Goal: Task Accomplishment & Management: Use online tool/utility

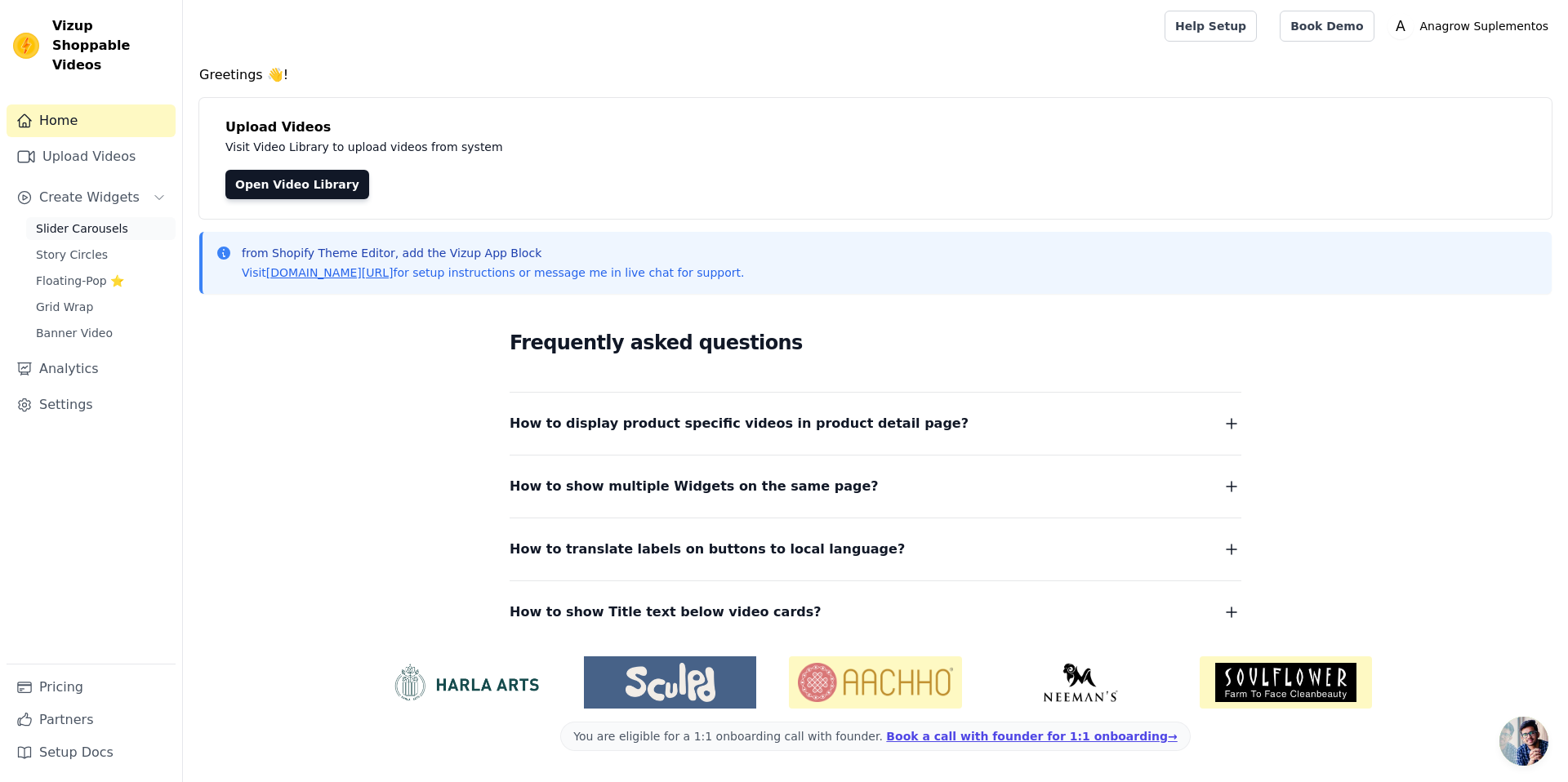
click at [103, 220] on span "Slider Carousels" at bounding box center [82, 228] width 92 height 16
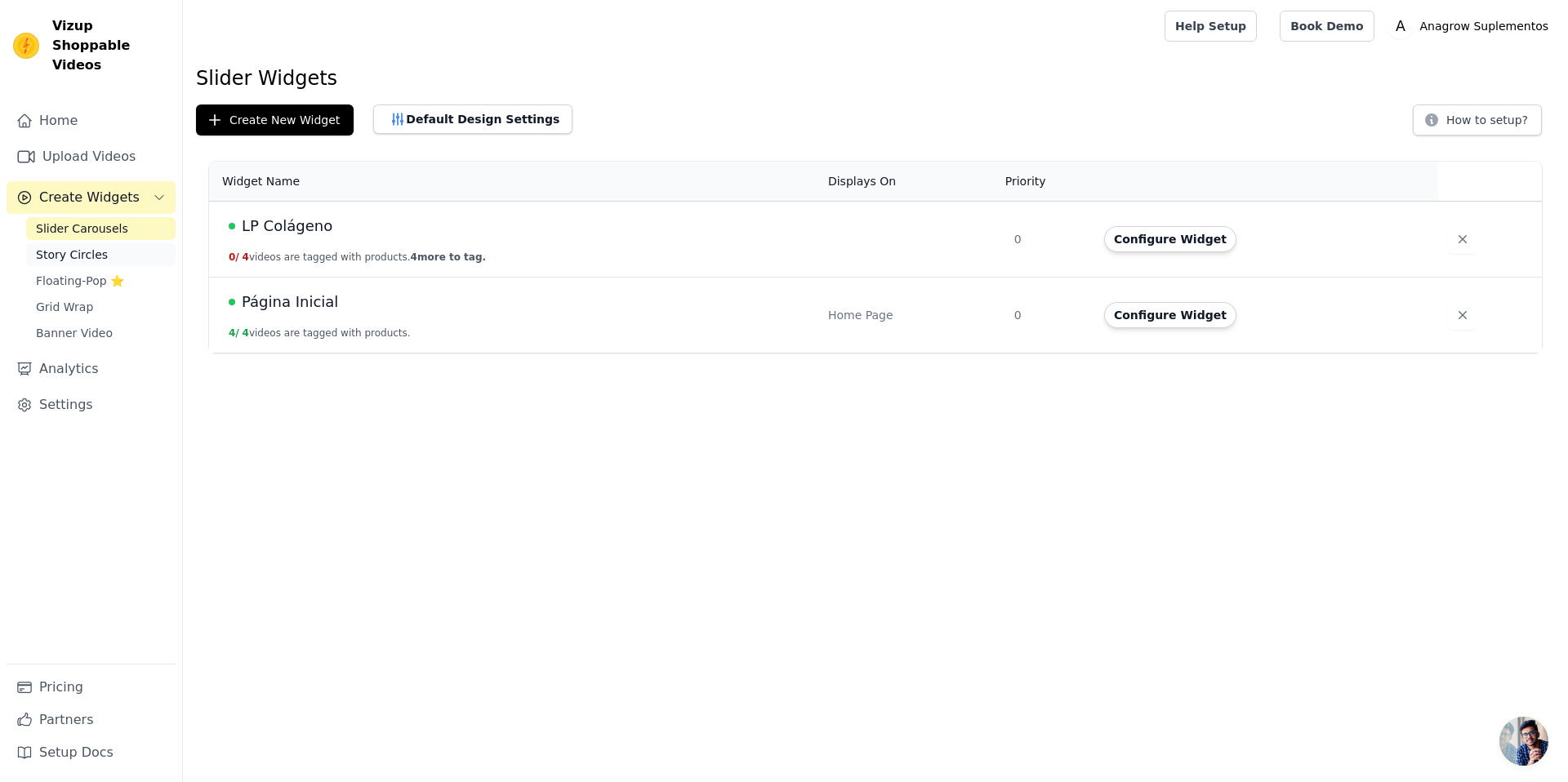
click at [85, 247] on span "Story Circles" at bounding box center [72, 254] width 72 height 16
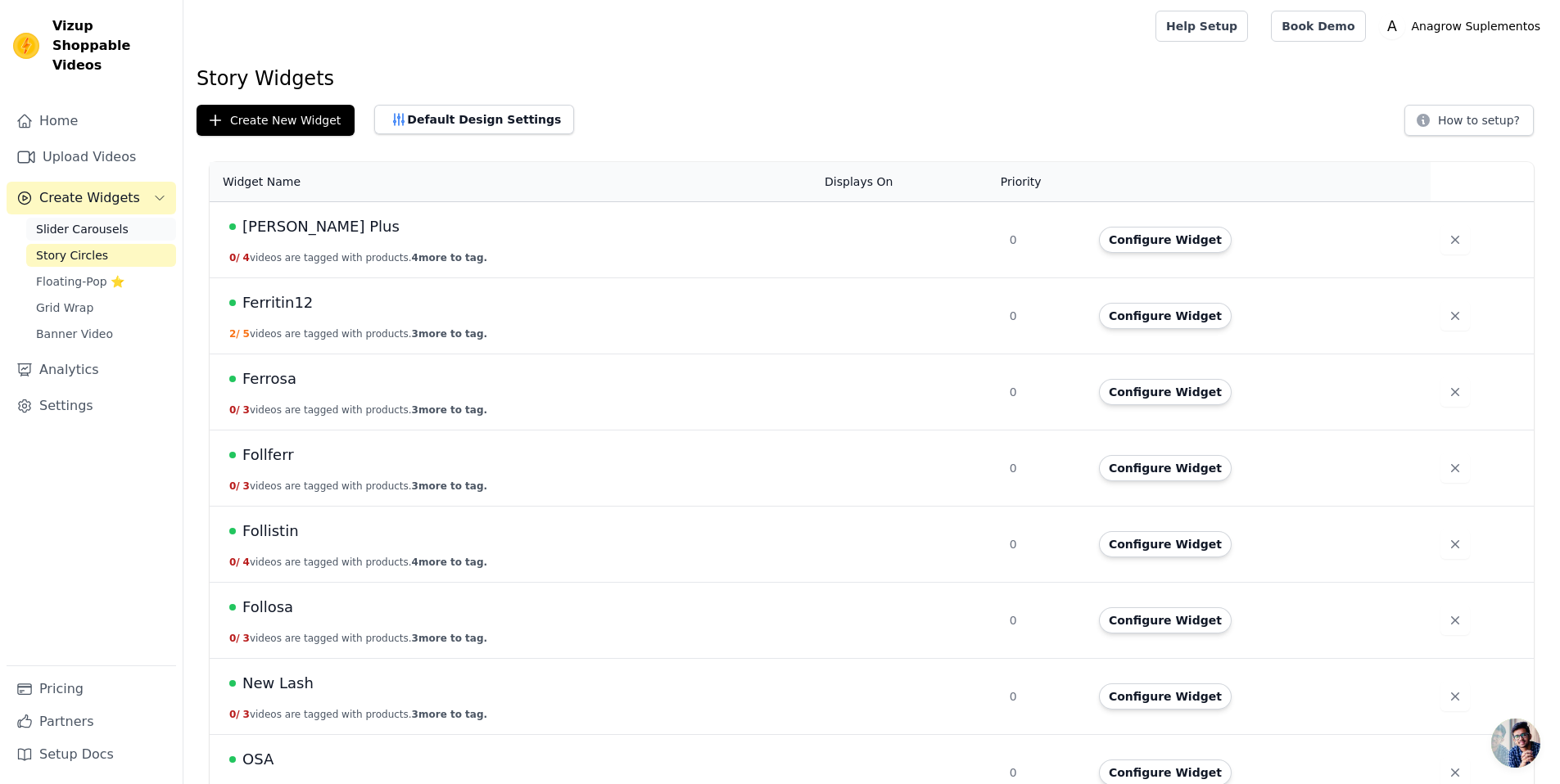
scroll to position [3, 0]
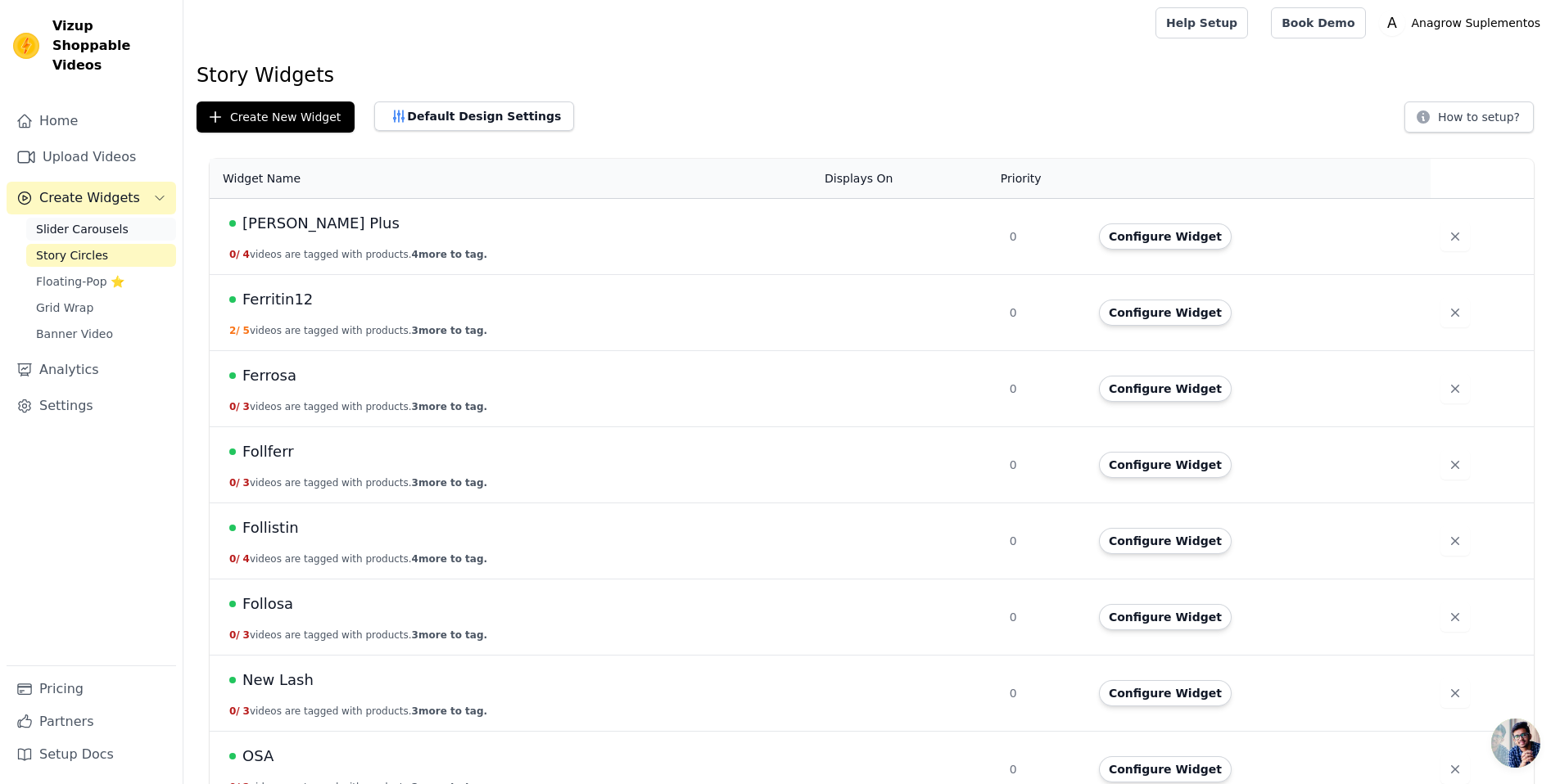
click at [88, 221] on span "Slider Carousels" at bounding box center [82, 228] width 92 height 16
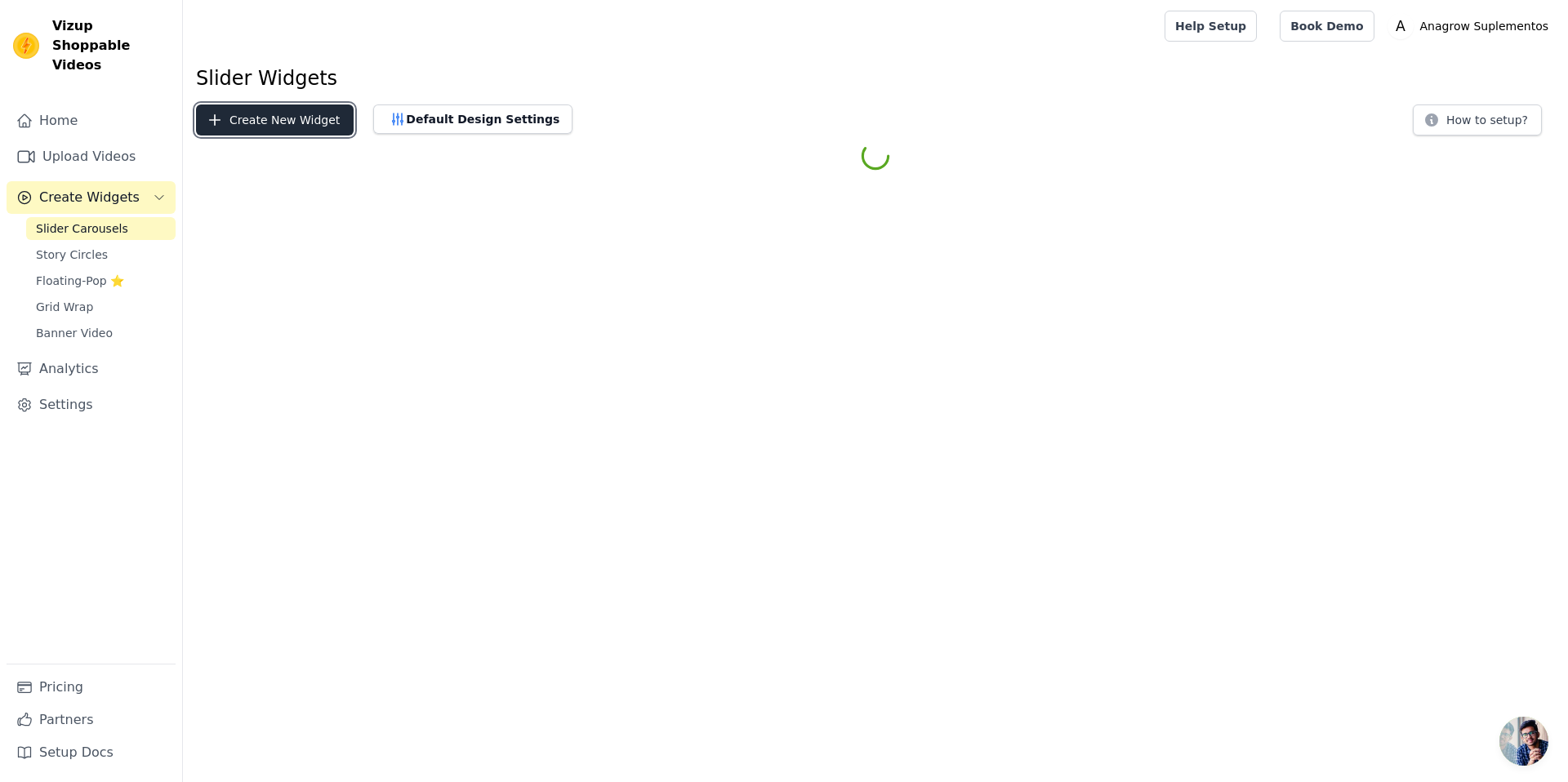
click at [286, 121] on button "Create New Widget" at bounding box center [274, 120] width 158 height 31
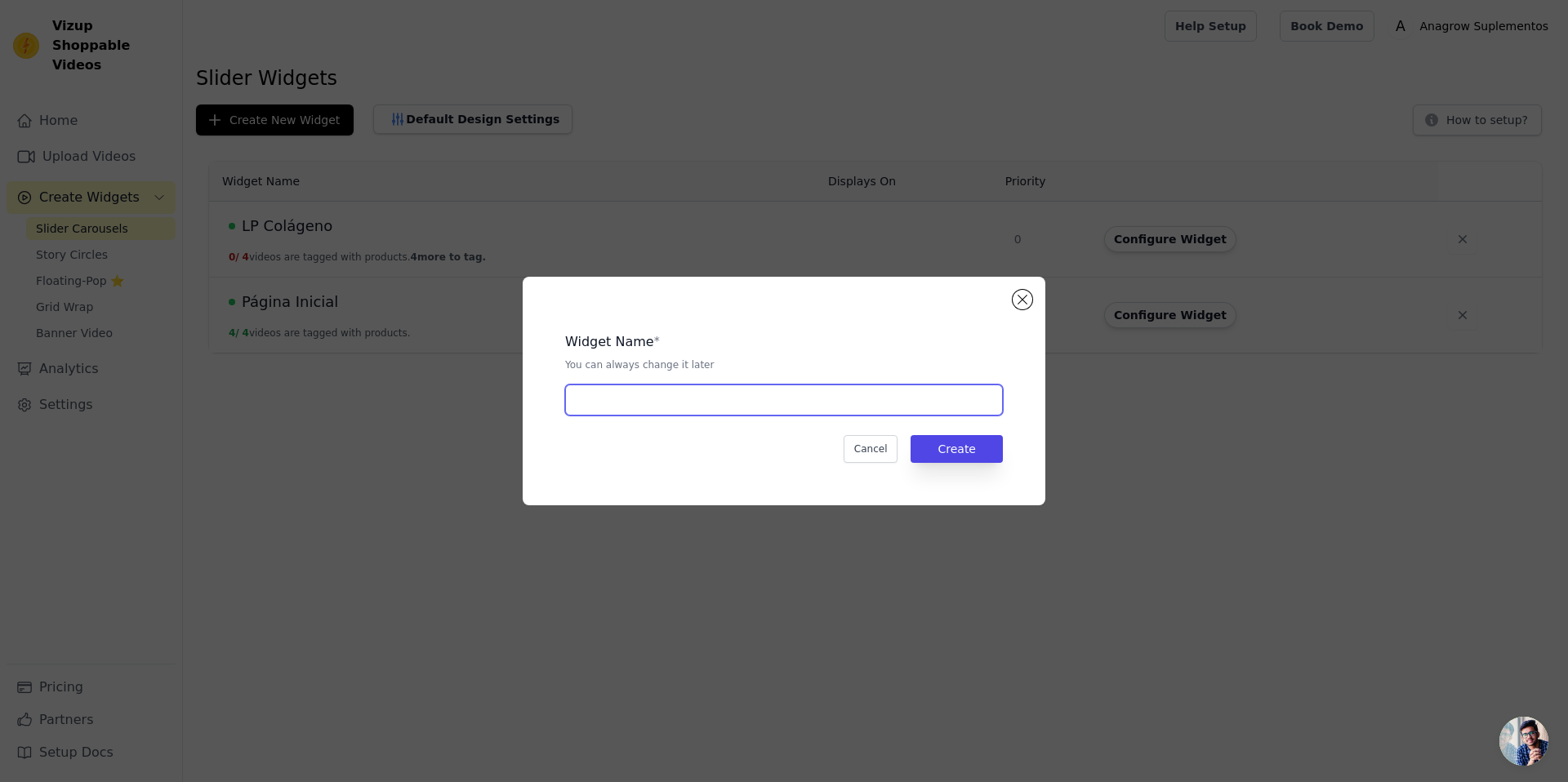
click at [681, 408] on input "text" at bounding box center [783, 400] width 438 height 31
type input "[PERSON_NAME]"
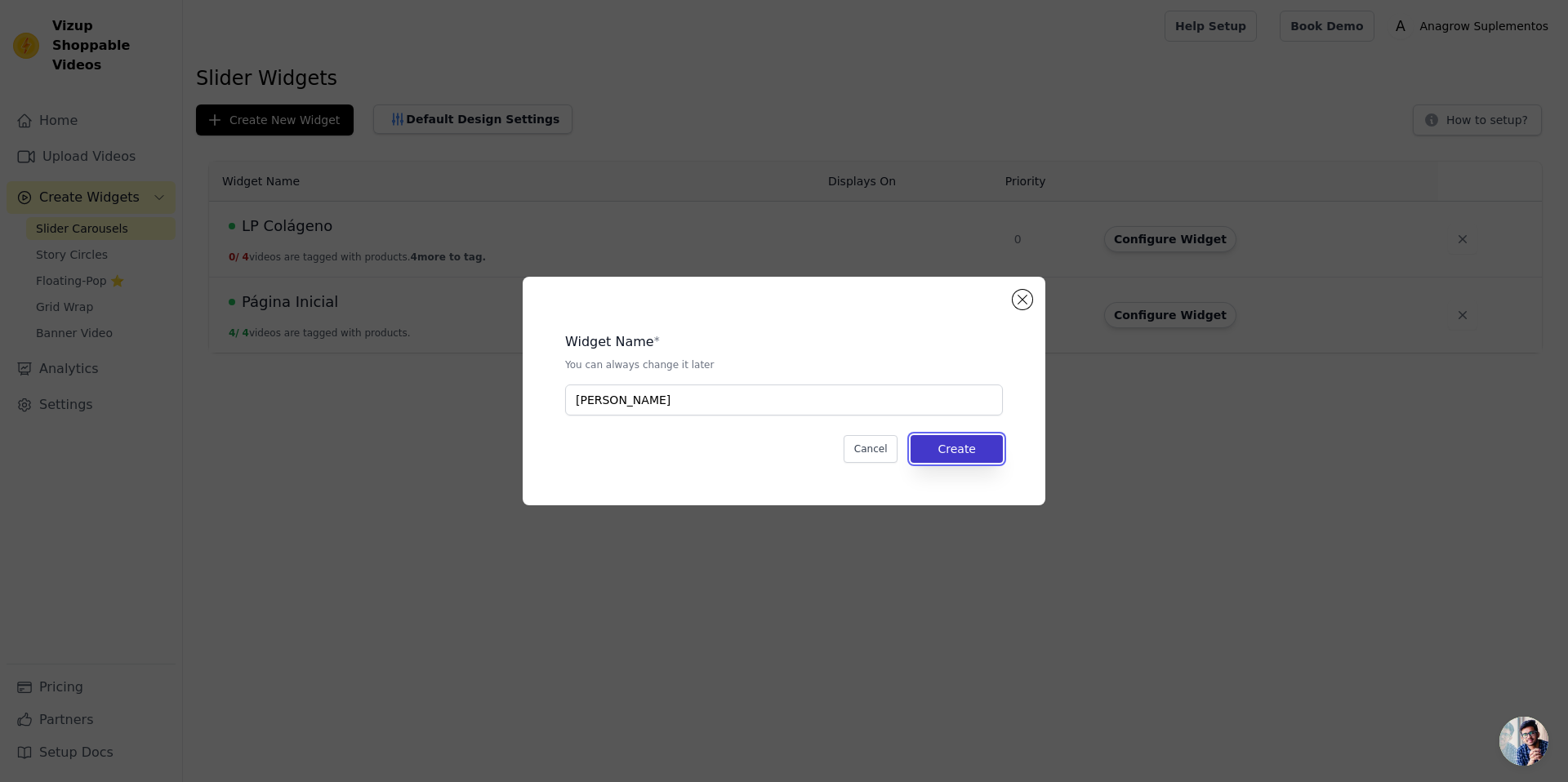
click at [931, 438] on button "Create" at bounding box center [956, 449] width 92 height 28
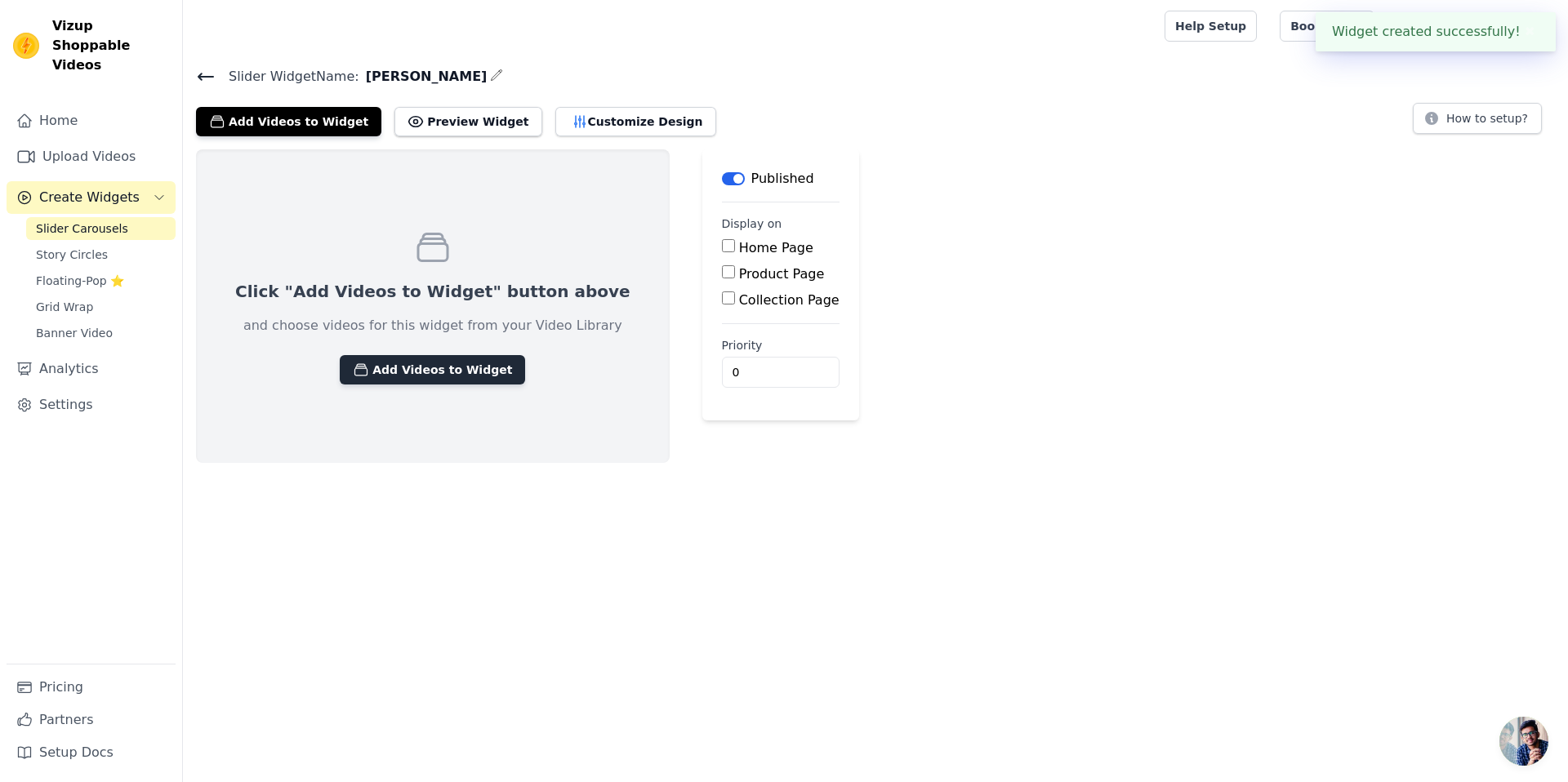
click at [453, 365] on button "Add Videos to Widget" at bounding box center [432, 369] width 185 height 29
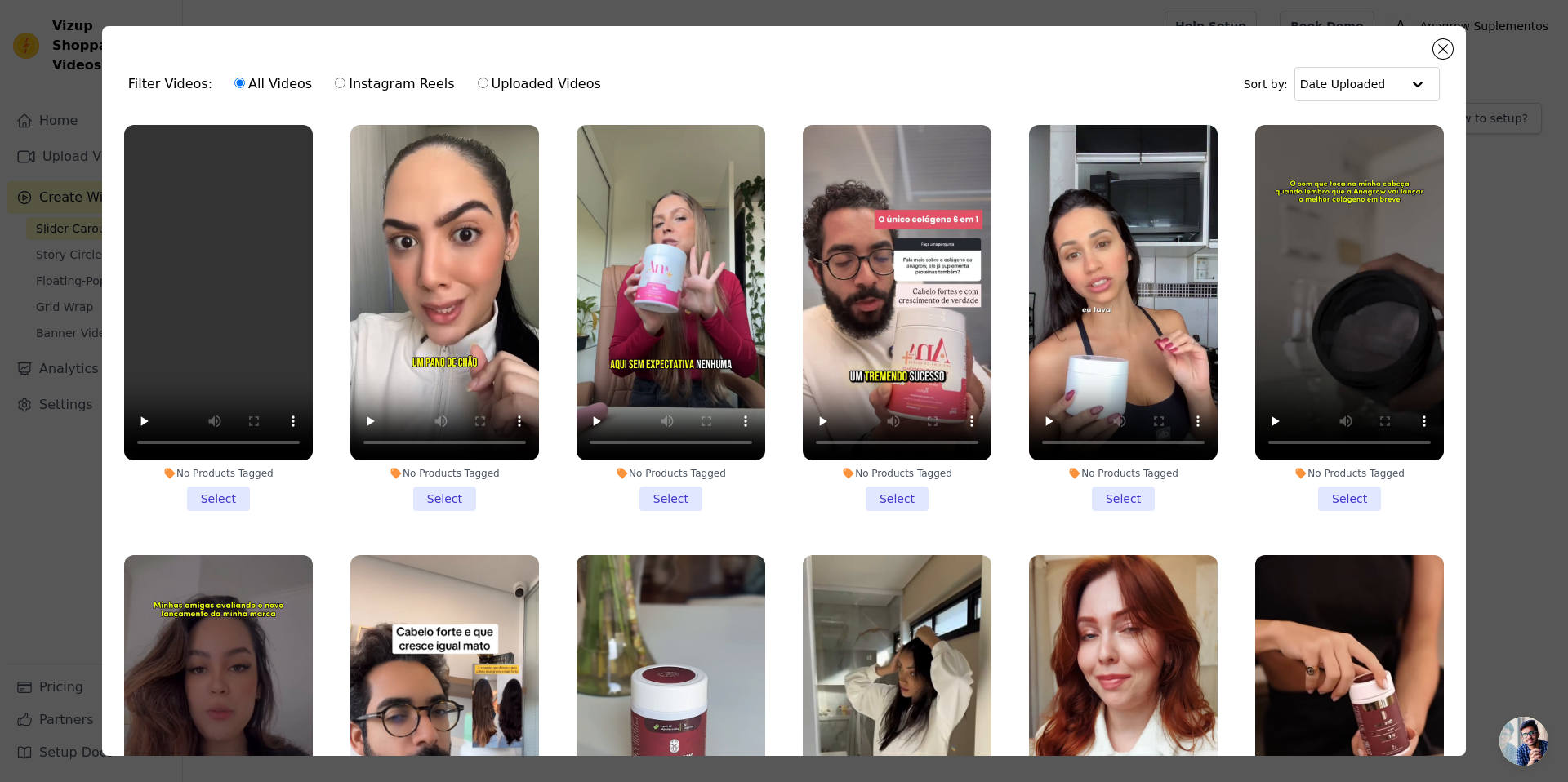
click at [533, 78] on label "Uploaded Videos" at bounding box center [539, 84] width 125 height 21
click at [488, 78] on input "Uploaded Videos" at bounding box center [482, 83] width 10 height 10
radio input "true"
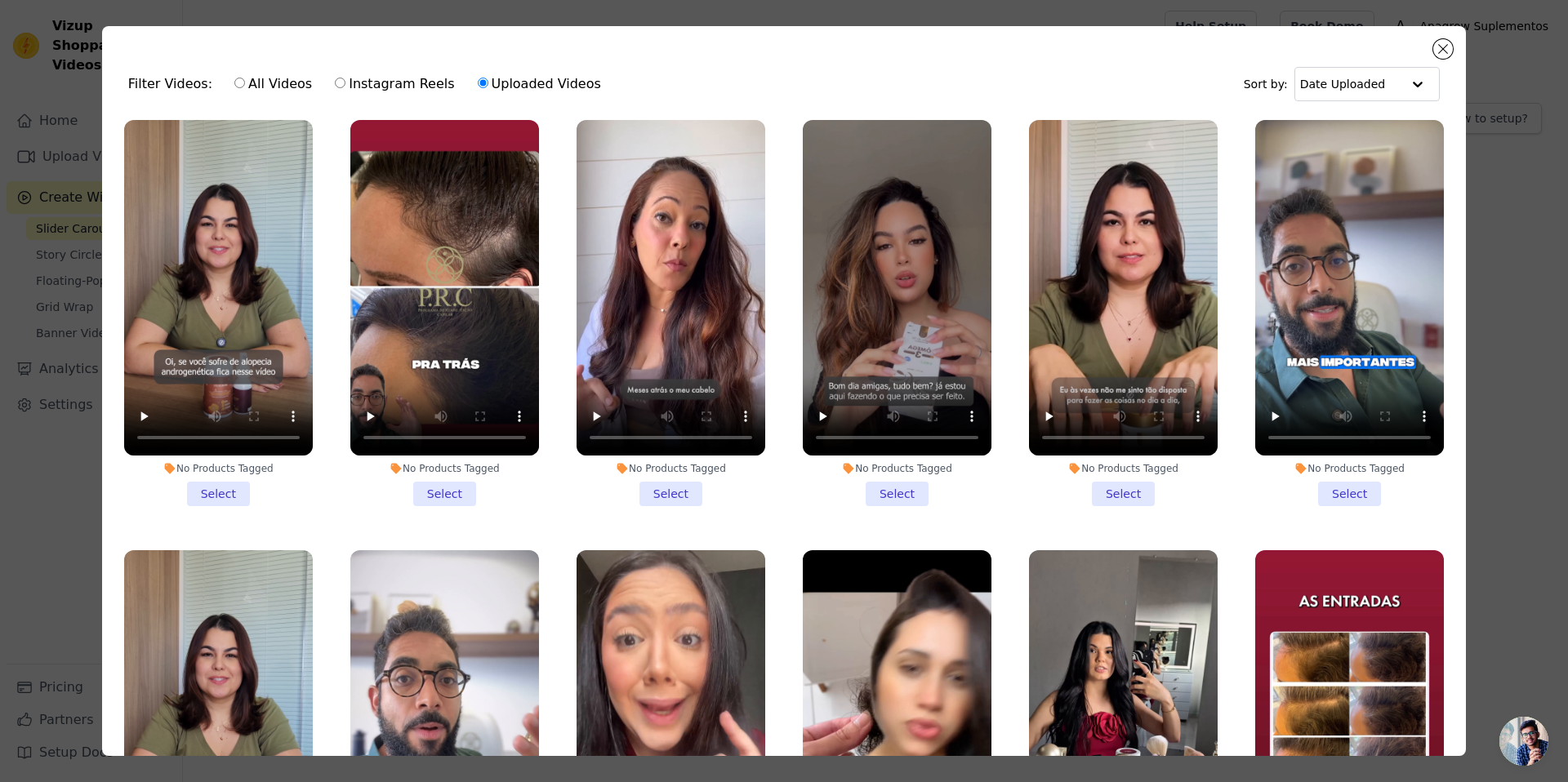
scroll to position [1294, 0]
click at [436, 456] on li "No Products Tagged Select" at bounding box center [444, 313] width 189 height 386
click at [0, 0] on input "No Products Tagged Select" at bounding box center [0, 0] width 0 height 0
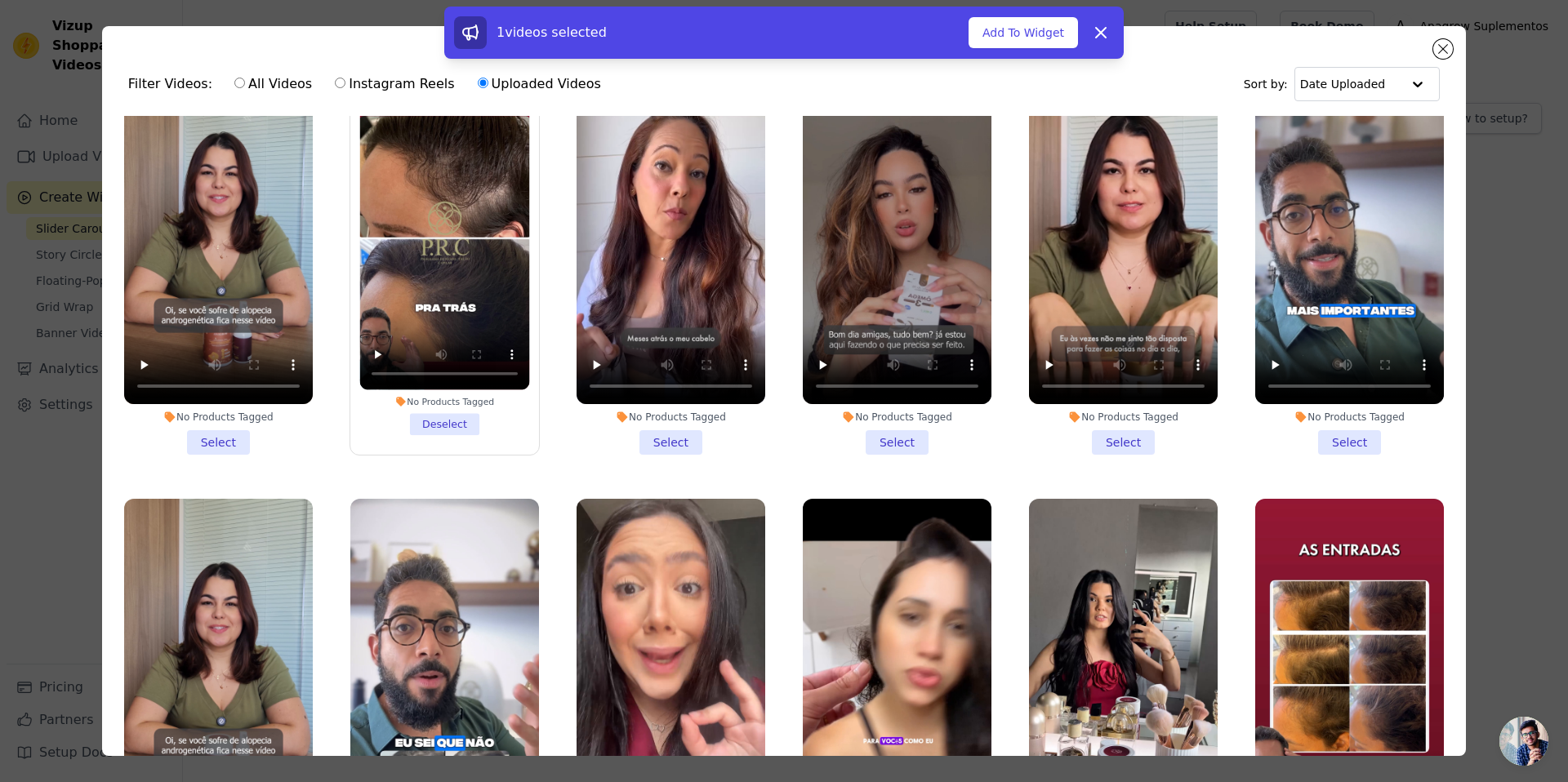
scroll to position [1179, 0]
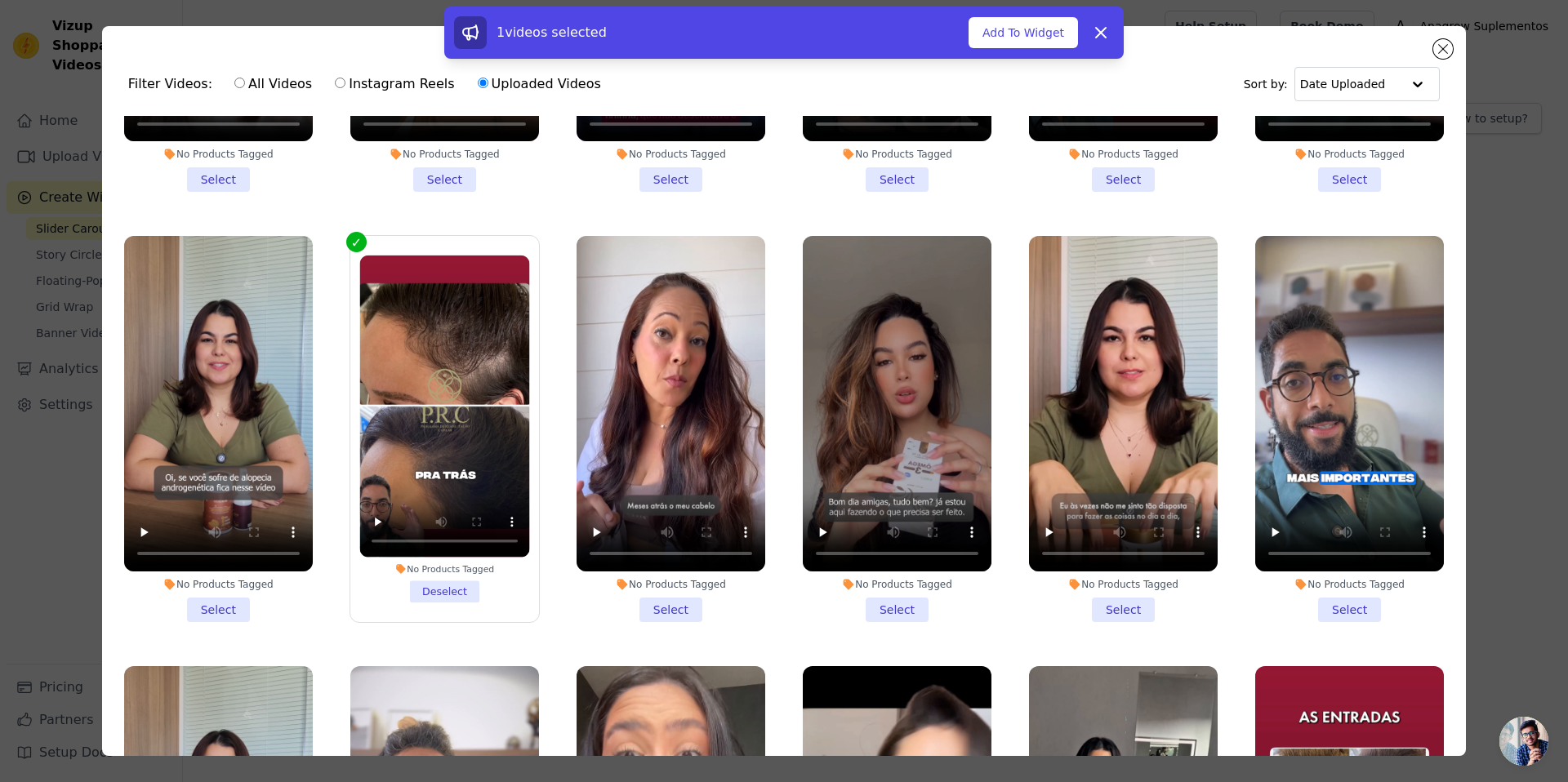
click at [677, 585] on li "No Products Tagged Select" at bounding box center [670, 429] width 189 height 386
click at [0, 0] on input "No Products Tagged Select" at bounding box center [0, 0] width 0 height 0
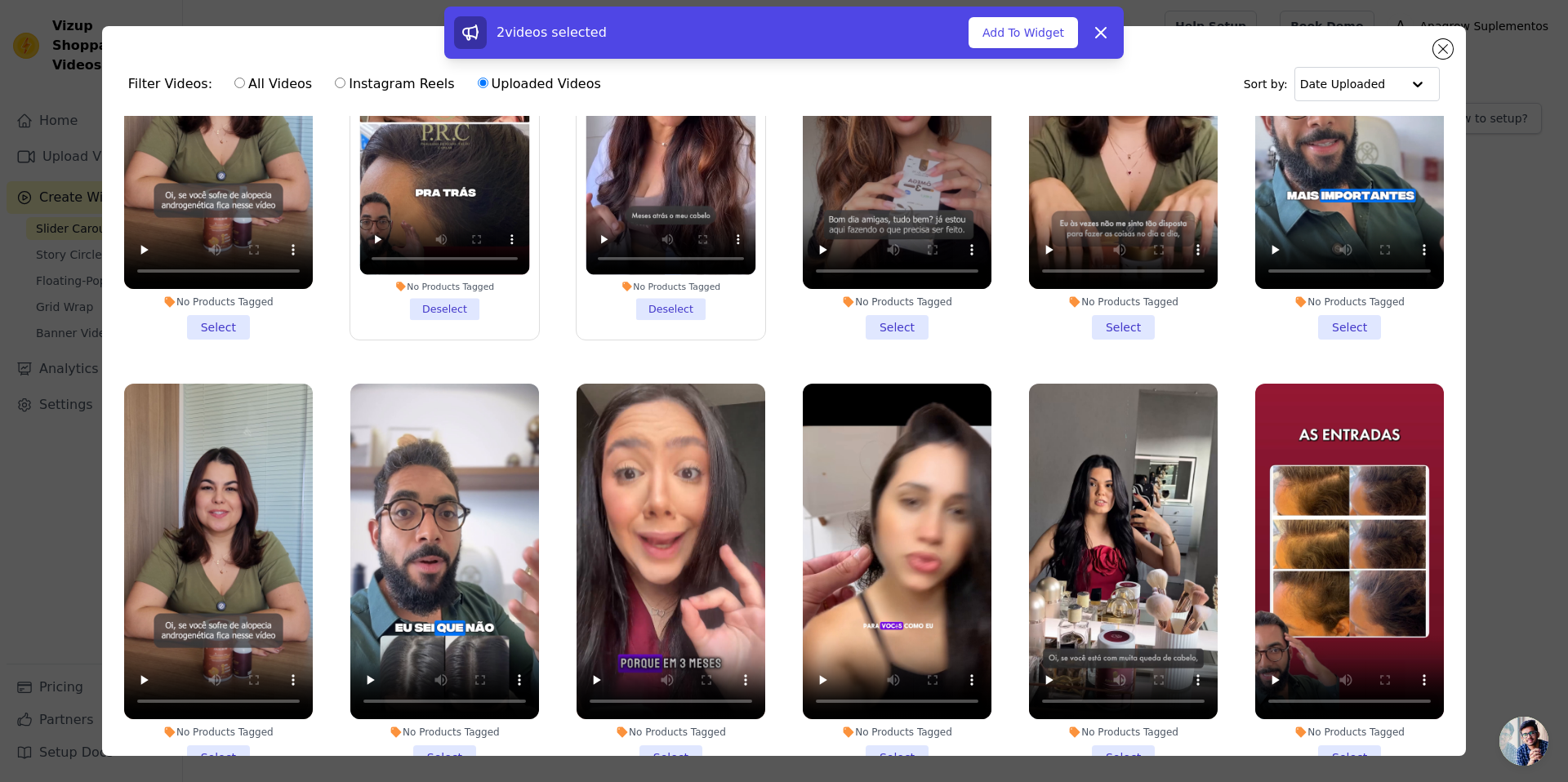
scroll to position [1632, 0]
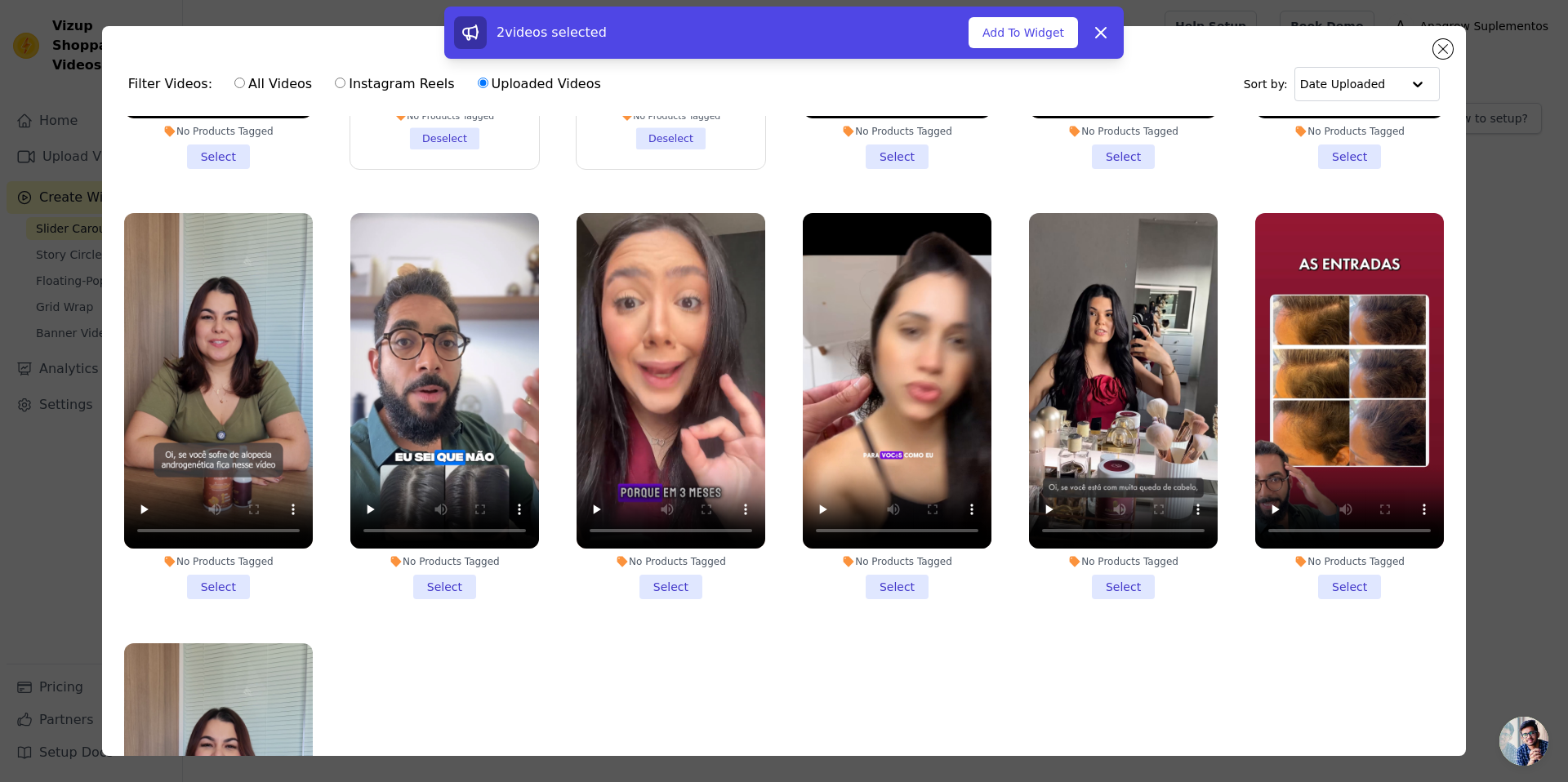
click at [230, 560] on li "No Products Tagged Select" at bounding box center [218, 406] width 189 height 386
click at [0, 0] on input "No Products Tagged Select" at bounding box center [0, 0] width 0 height 0
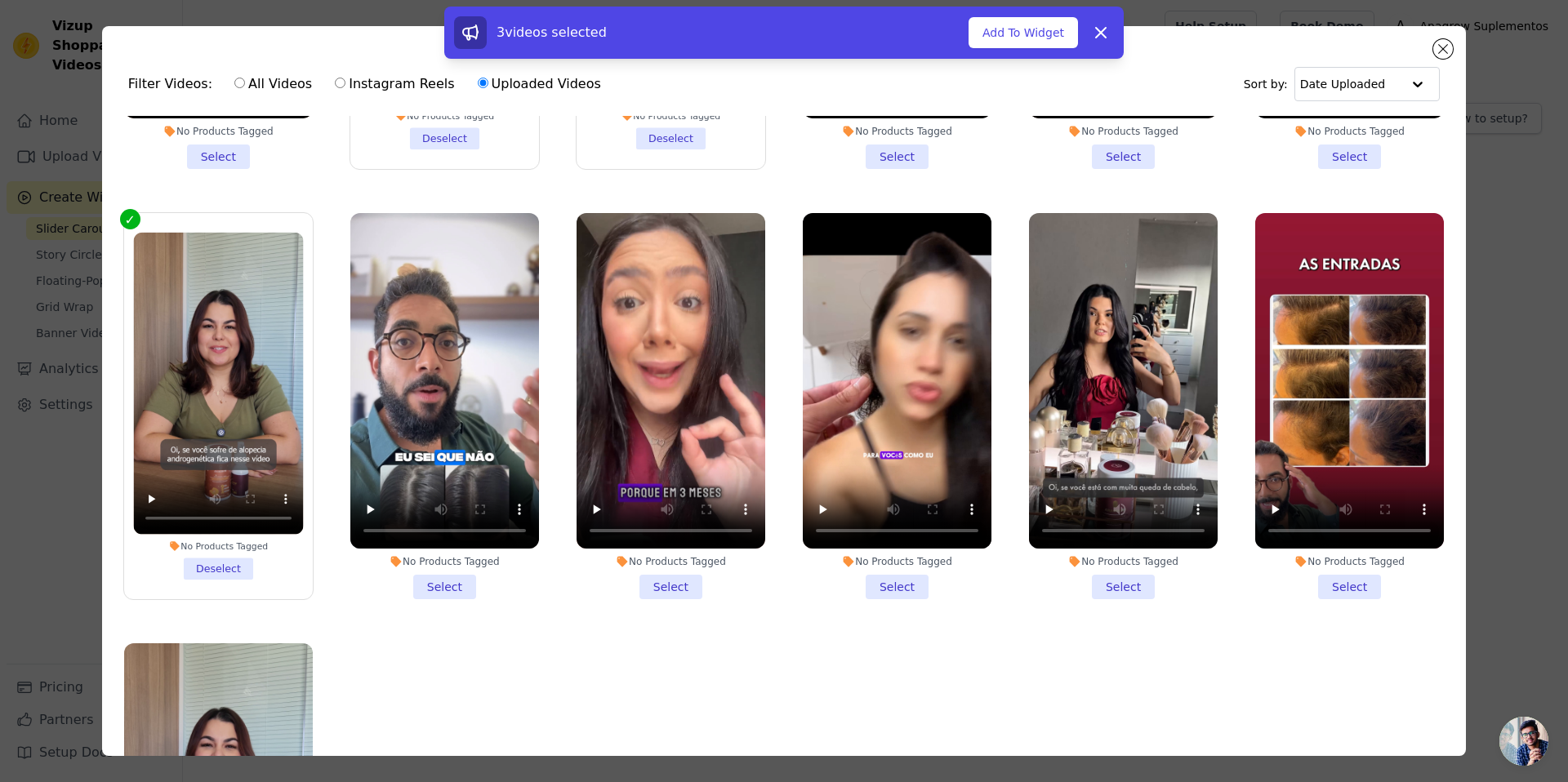
click at [885, 558] on li "No Products Tagged Select" at bounding box center [897, 406] width 189 height 386
click at [0, 0] on input "No Products Tagged Select" at bounding box center [0, 0] width 0 height 0
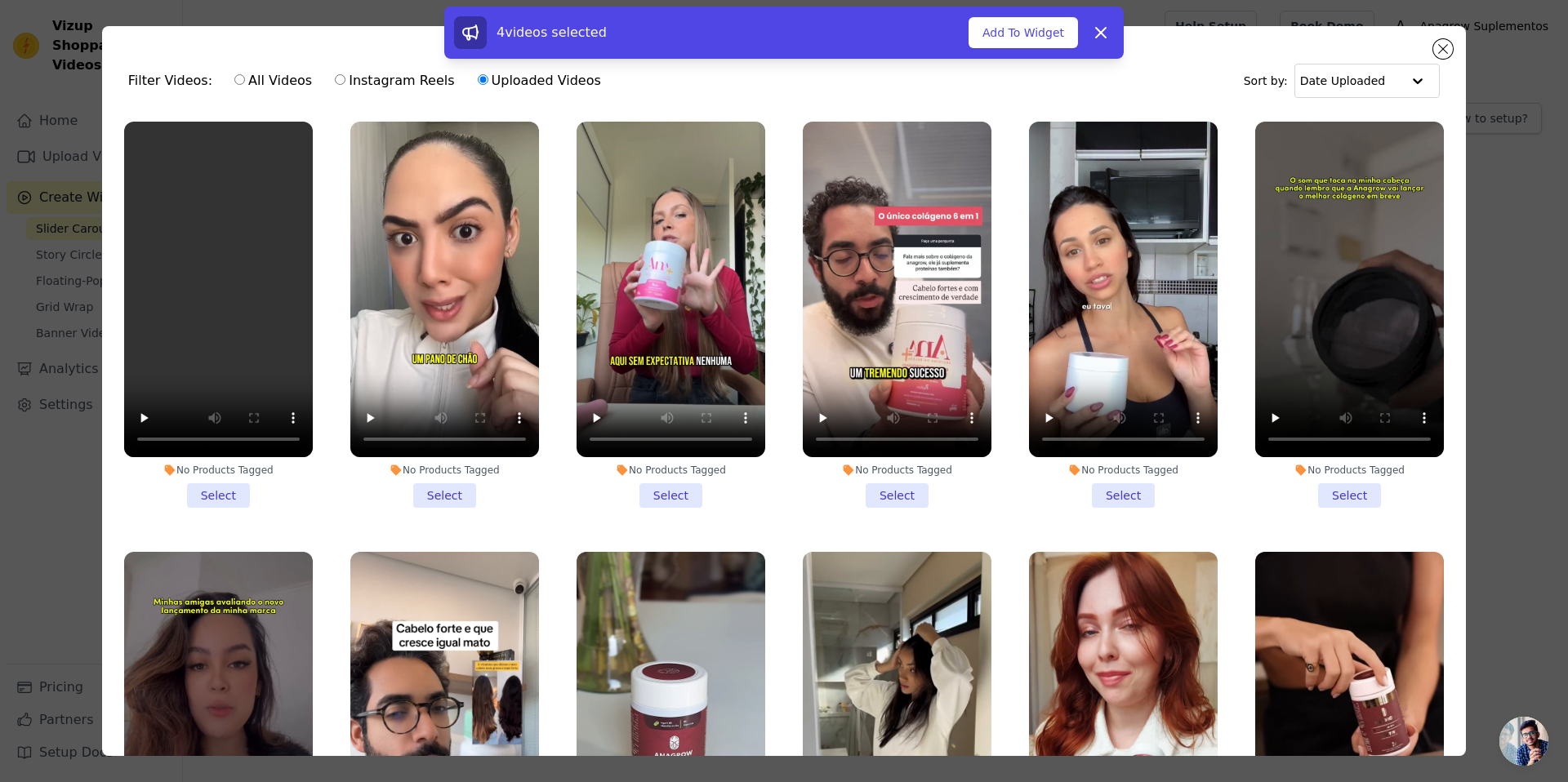
scroll to position [0, 0]
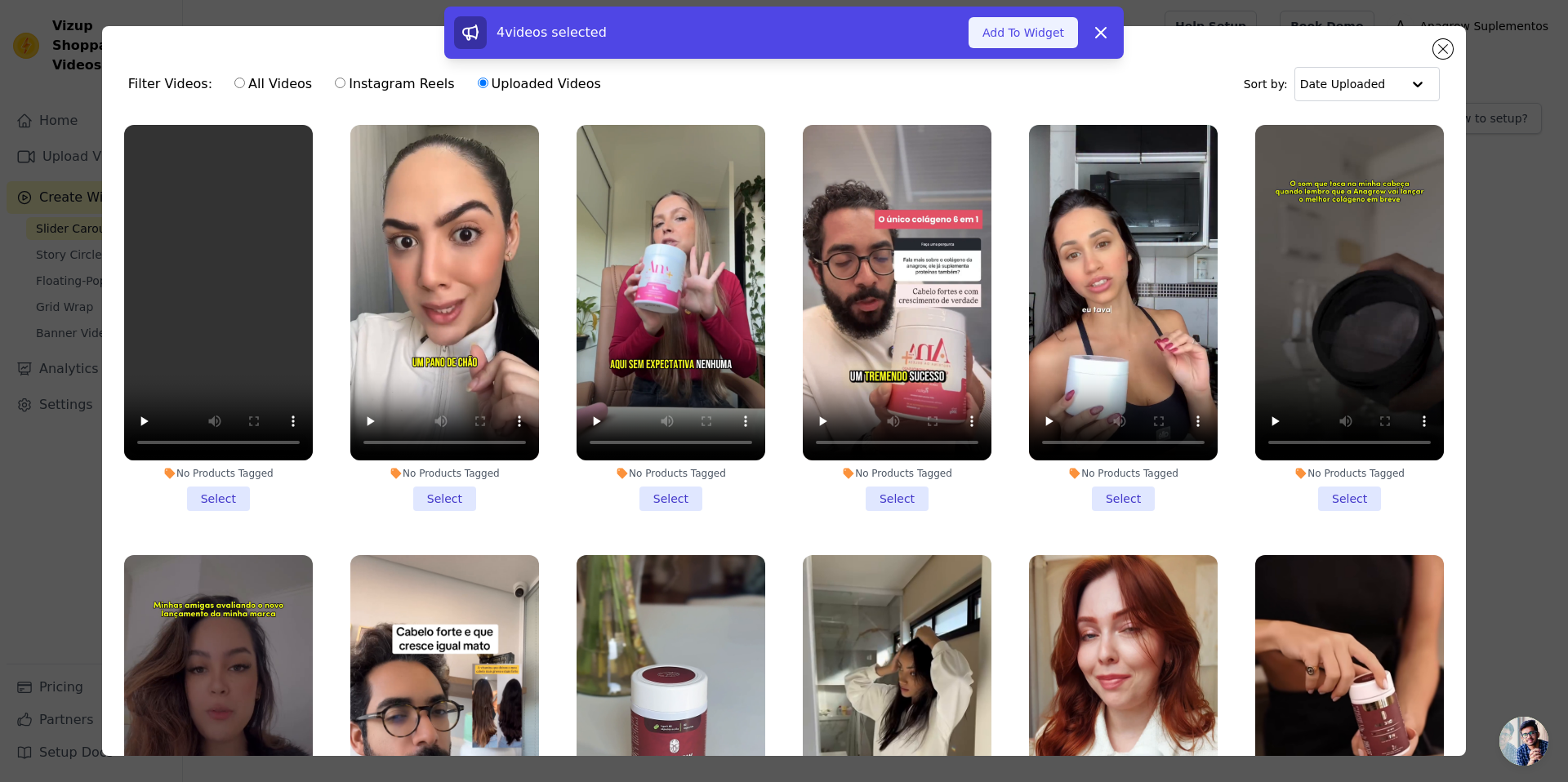
click at [1043, 17] on button "Add To Widget" at bounding box center [1022, 32] width 109 height 31
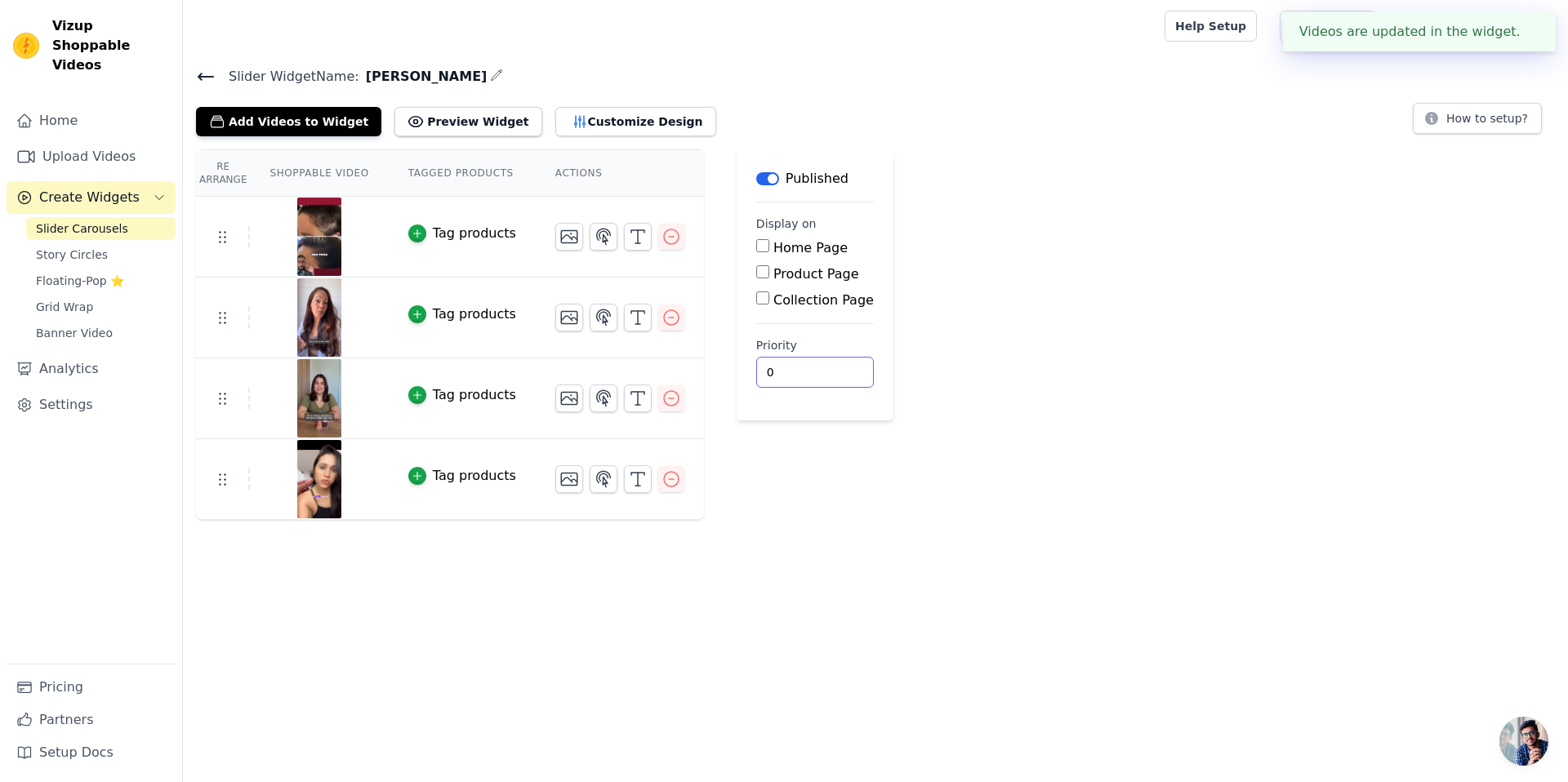
click at [1053, 406] on div "Re Arrange Shoppable Video Tagged Products Actions Tag products Tag products Ta…" at bounding box center [875, 334] width 1385 height 371
click at [429, 120] on button "Preview Widget" at bounding box center [468, 121] width 147 height 29
click at [566, 114] on button "Customize Design" at bounding box center [635, 121] width 160 height 29
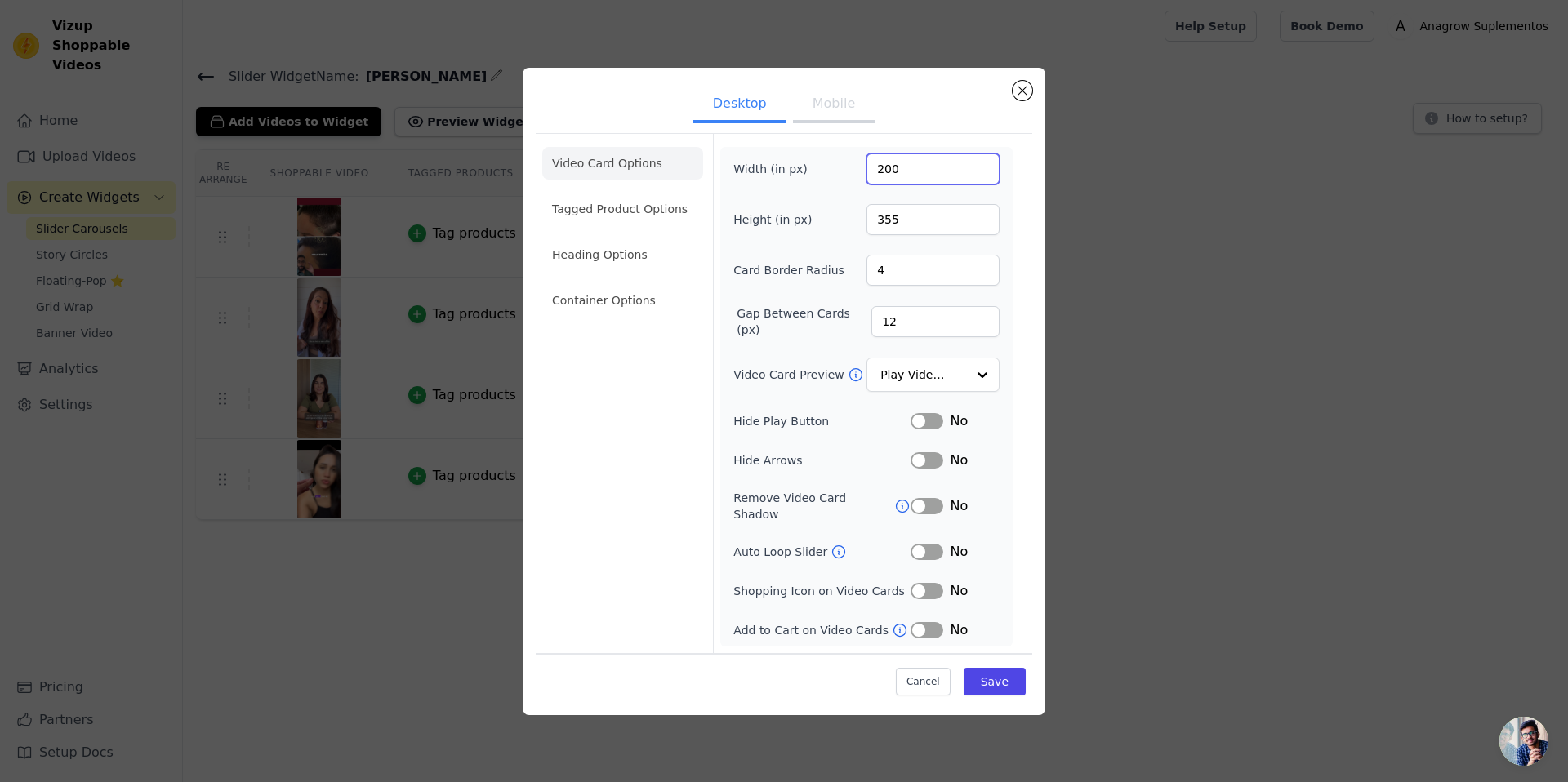
click at [909, 174] on input "200" at bounding box center [933, 169] width 133 height 31
click at [909, 173] on input "200" at bounding box center [933, 169] width 133 height 31
type input "360"
type input "640"
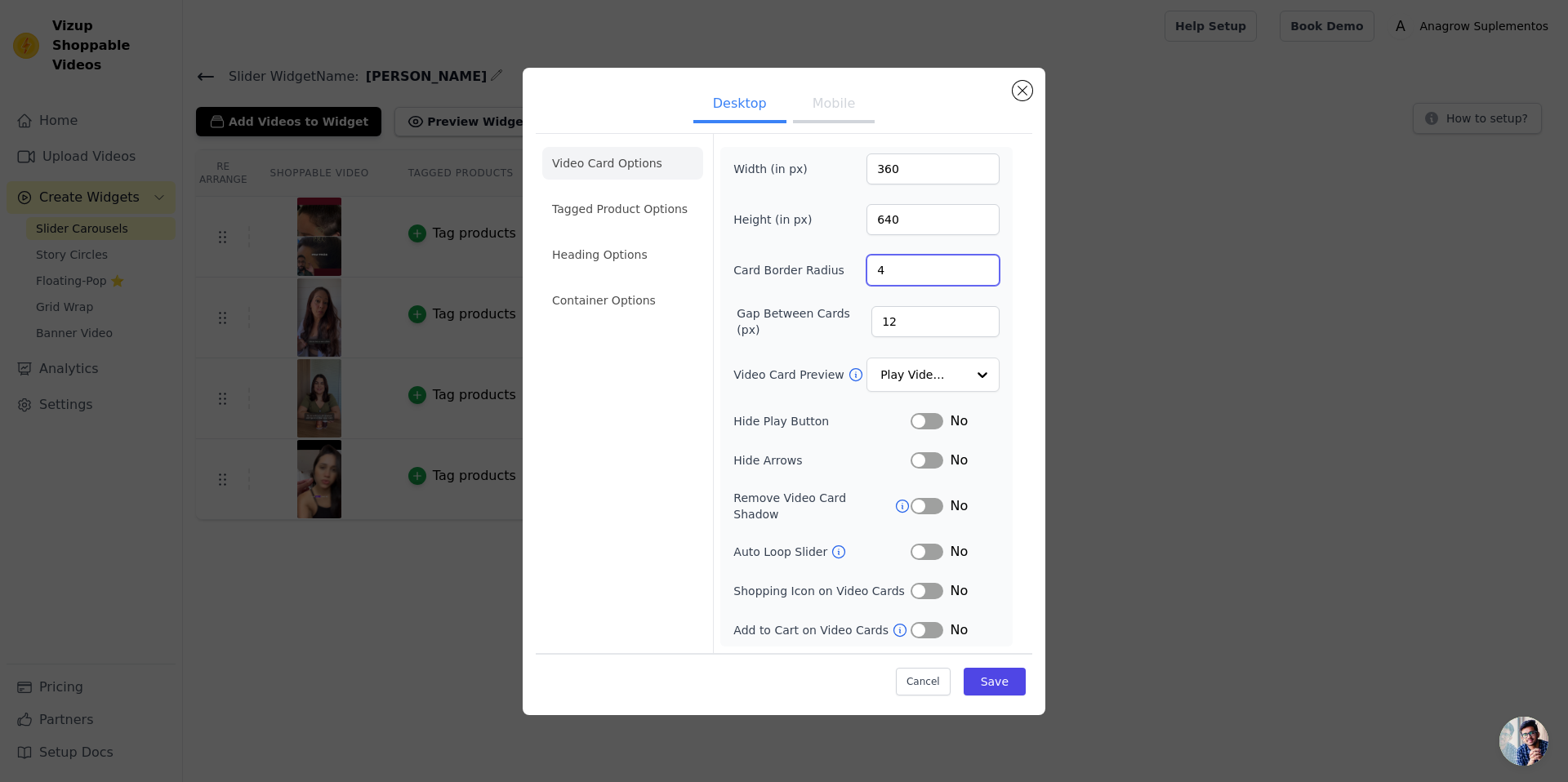
click at [901, 286] on input "4" at bounding box center [933, 270] width 133 height 31
type input "1"
type input "20"
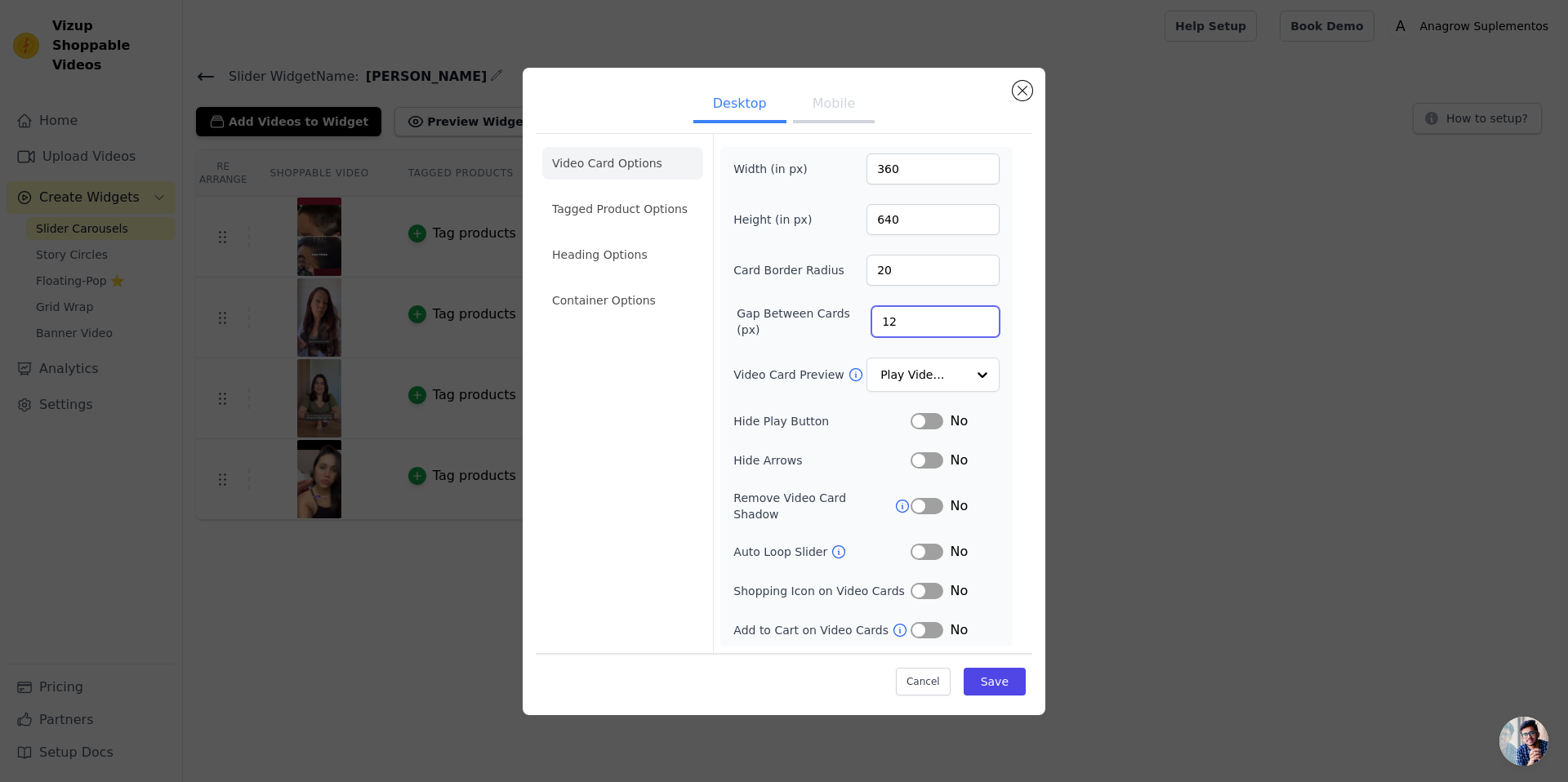
type input "1"
type input "25"
click at [940, 430] on button "Label" at bounding box center [926, 420] width 32 height 16
click at [934, 461] on button "Label" at bounding box center [926, 460] width 32 height 16
click at [844, 104] on button "Mobile" at bounding box center [833, 105] width 82 height 36
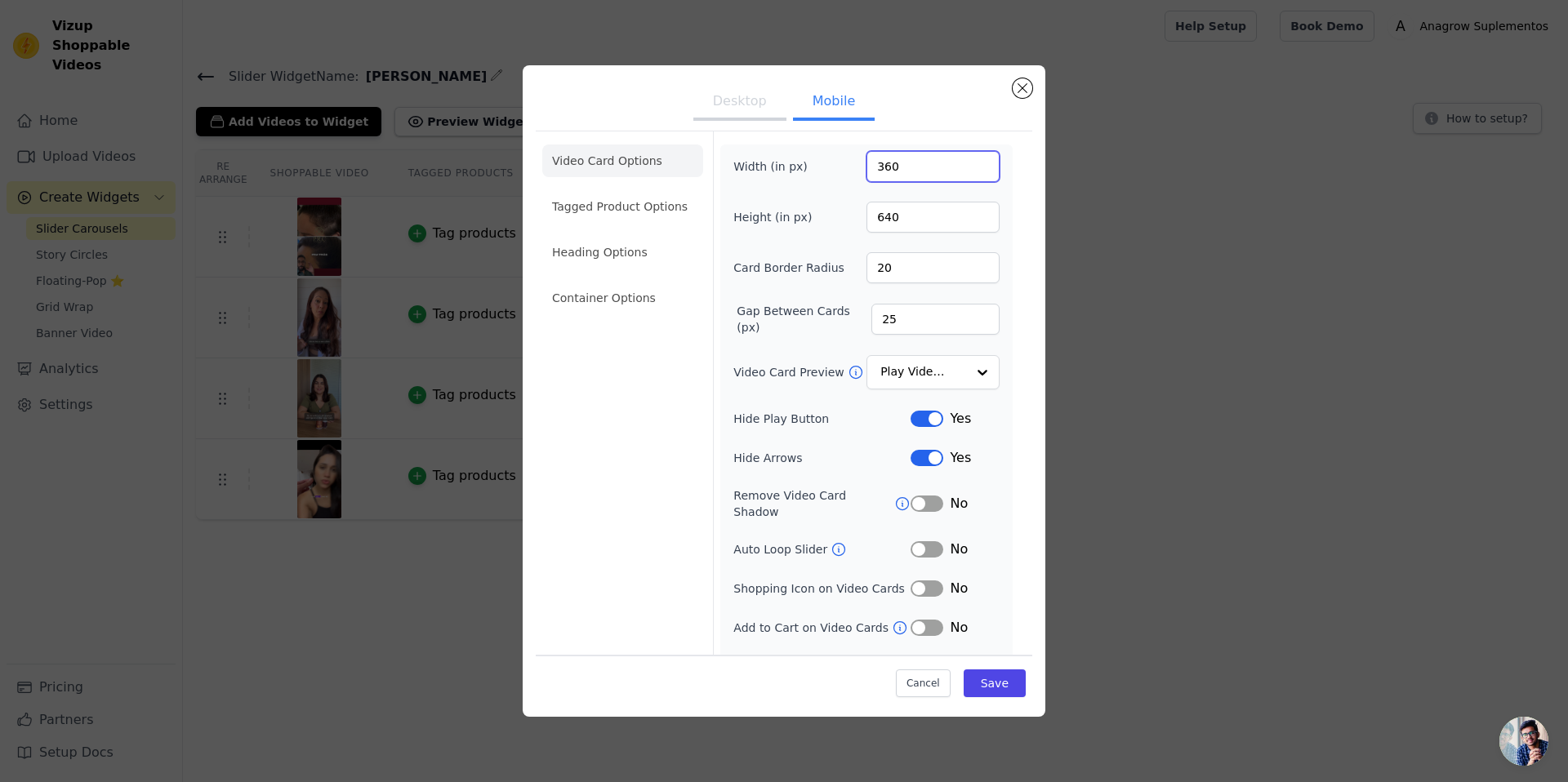
click at [924, 167] on input "360" at bounding box center [933, 166] width 133 height 31
type input "224"
click at [918, 214] on input "640" at bounding box center [933, 217] width 133 height 31
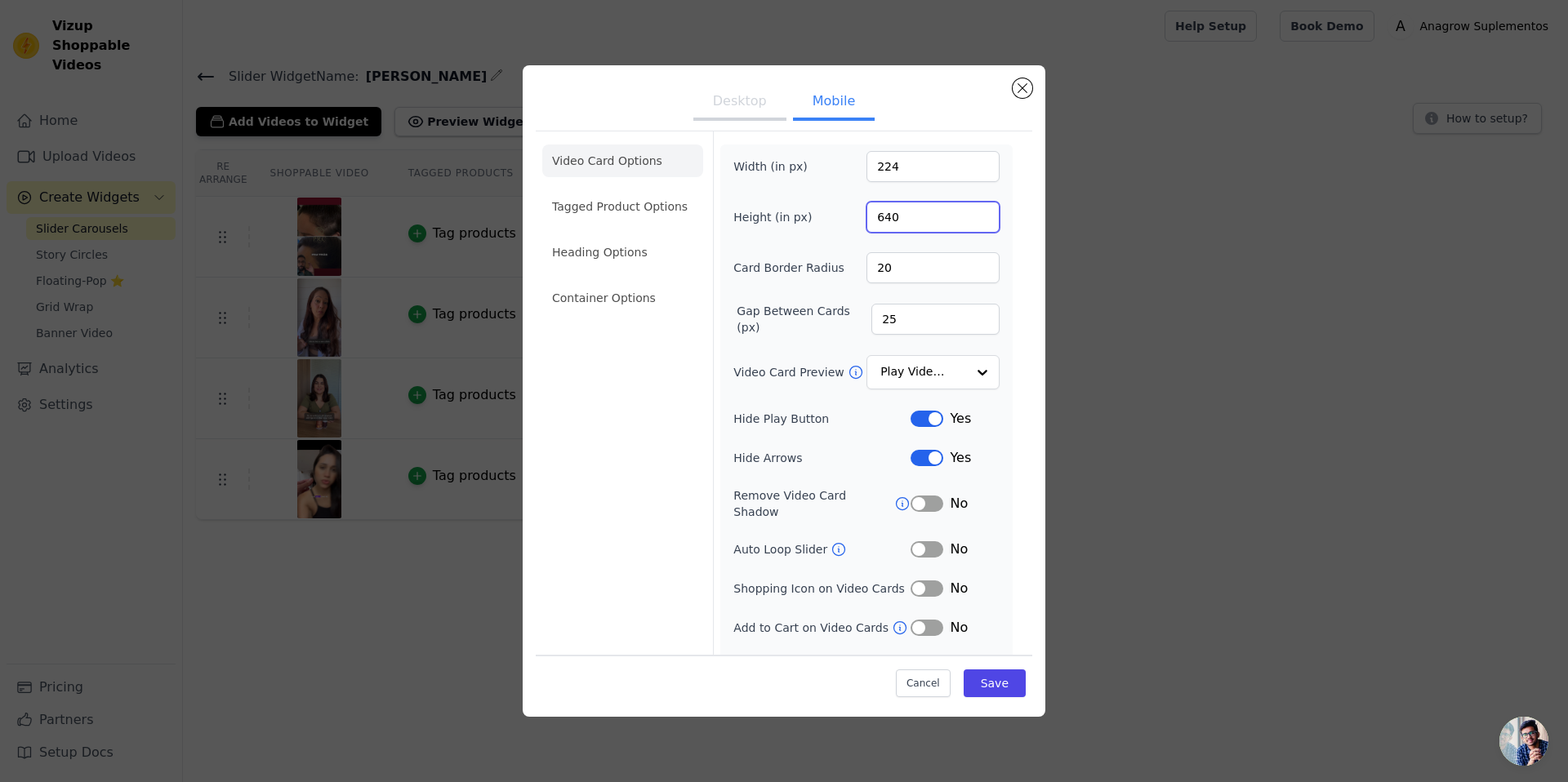
click at [918, 214] on input "640" at bounding box center [933, 217] width 133 height 31
type input "400"
click at [898, 317] on input "25" at bounding box center [935, 319] width 128 height 31
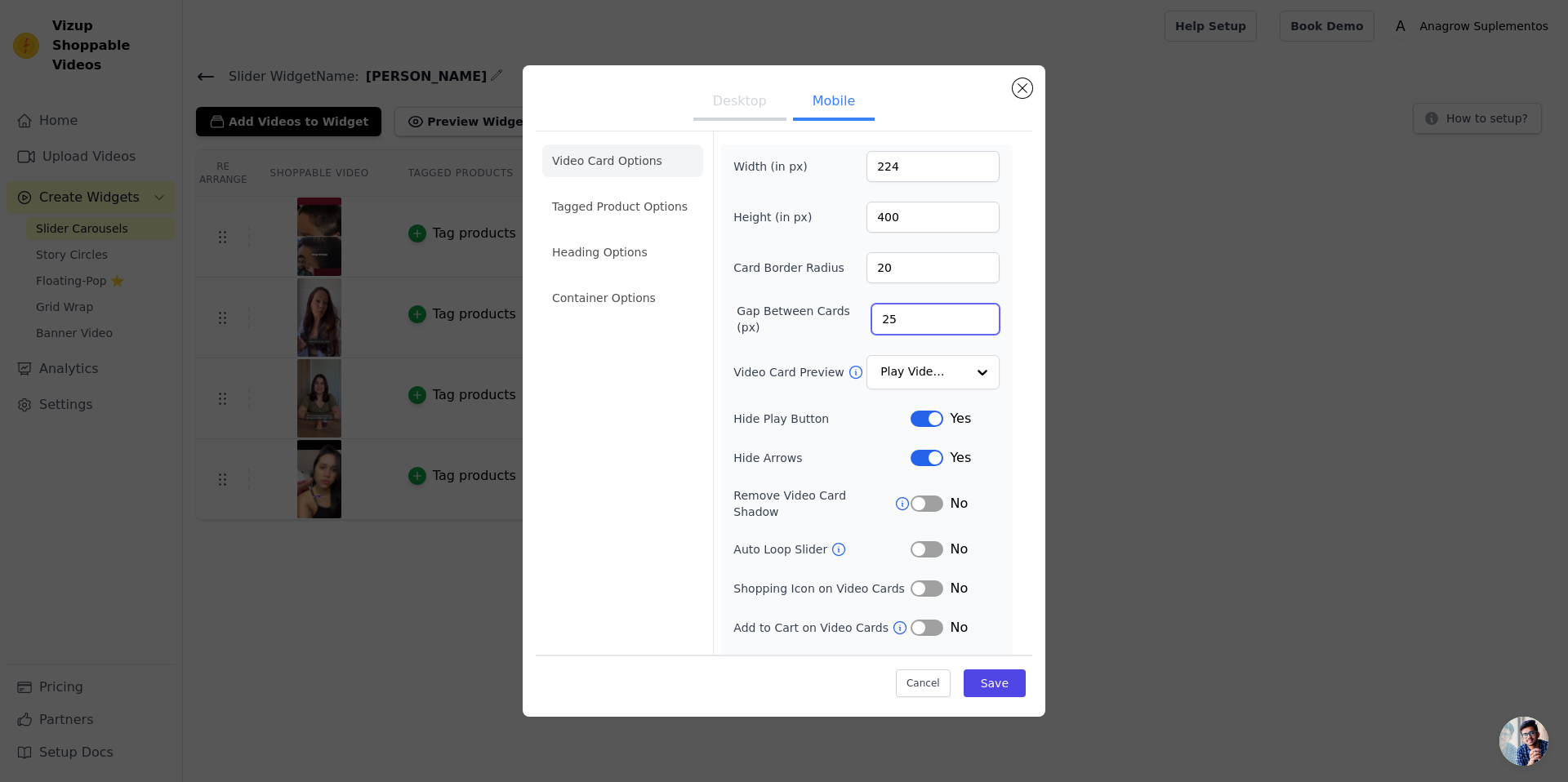
click at [898, 317] on input "25" at bounding box center [935, 319] width 128 height 31
type input "10"
click at [739, 103] on button "Desktop" at bounding box center [739, 102] width 93 height 36
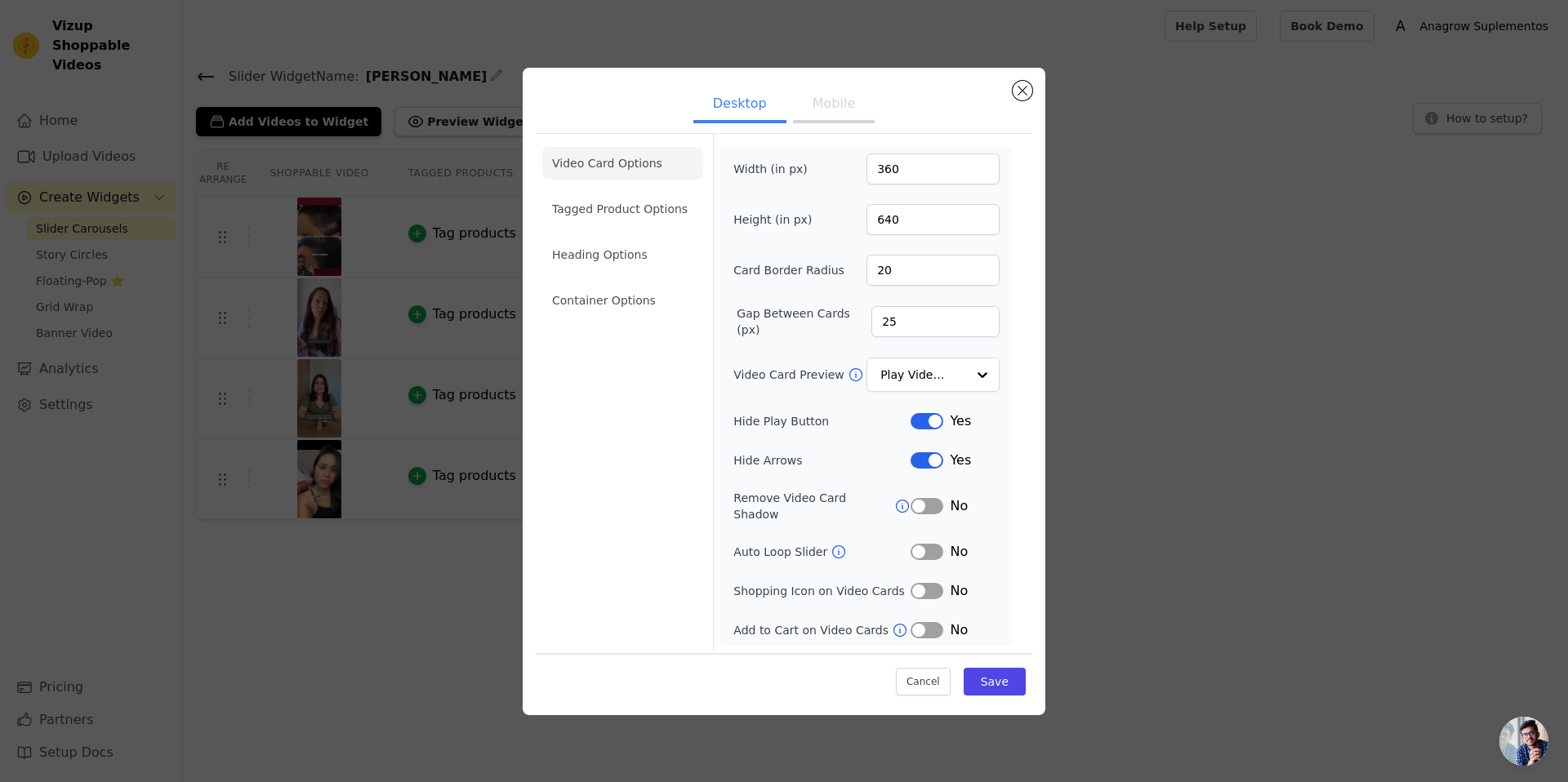
click at [812, 105] on button "Mobile" at bounding box center [833, 105] width 82 height 36
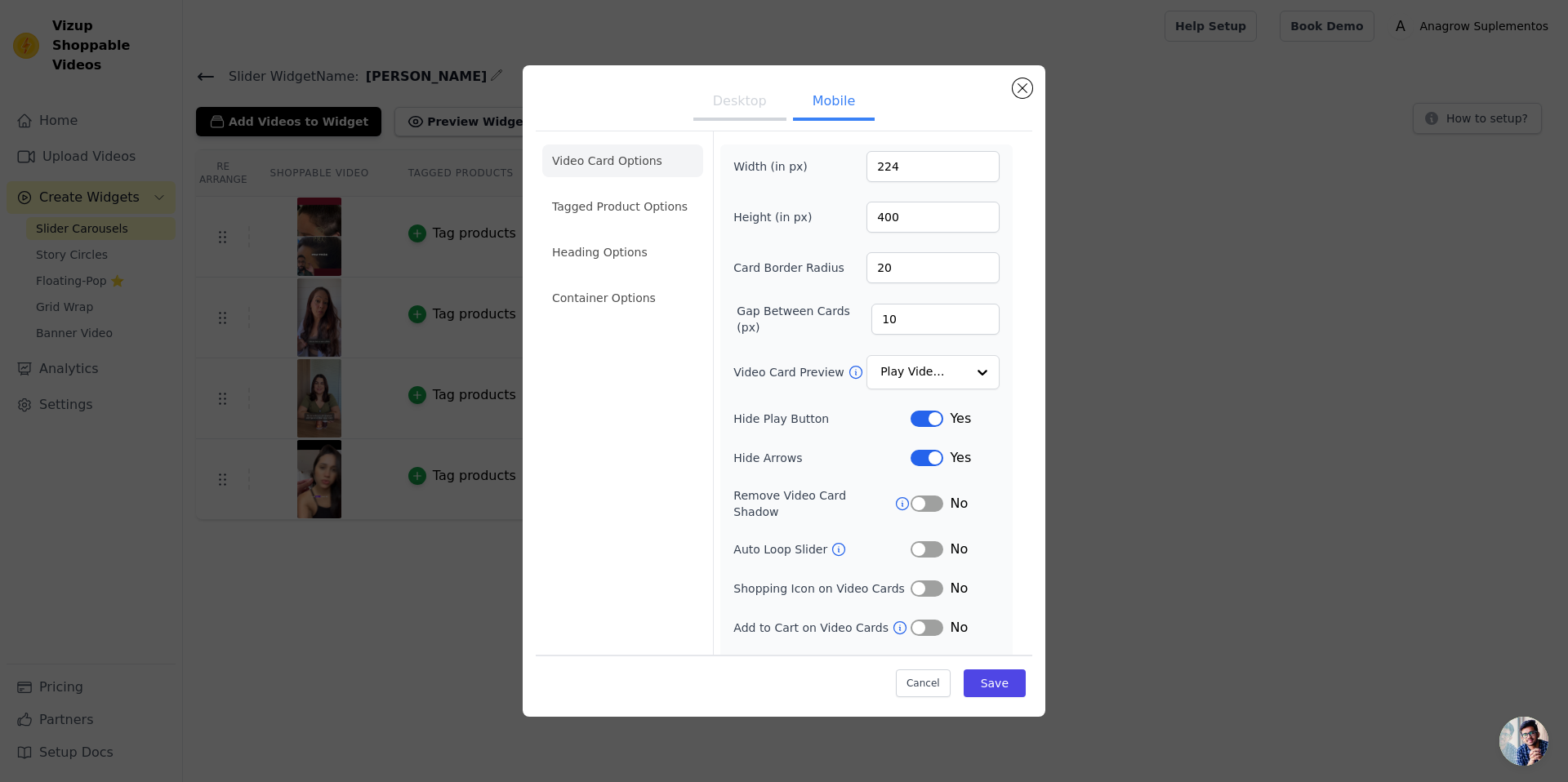
click at [620, 282] on li "Tagged Product Options" at bounding box center [622, 298] width 160 height 32
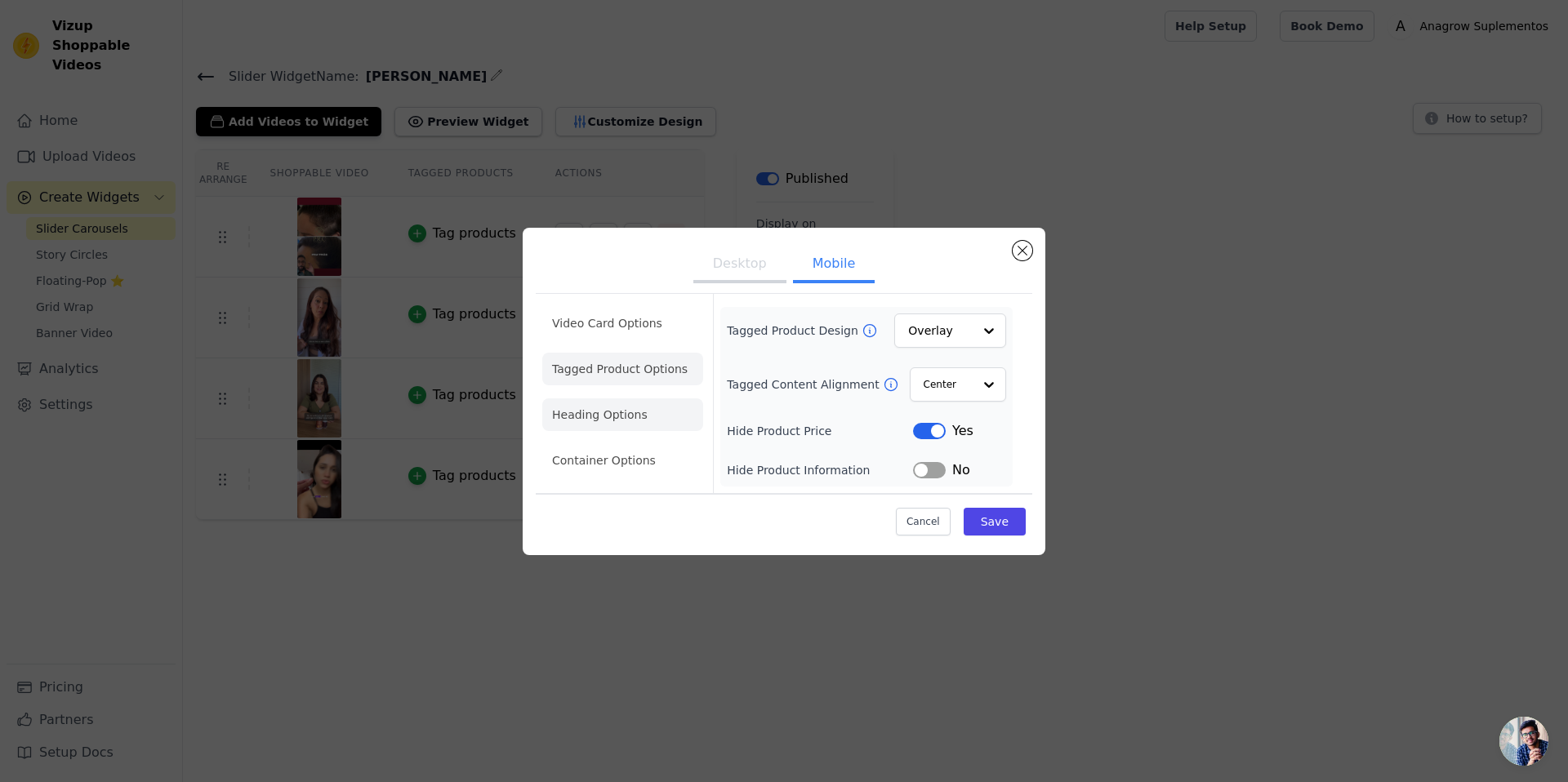
click at [584, 413] on li "Heading Options" at bounding box center [622, 415] width 160 height 32
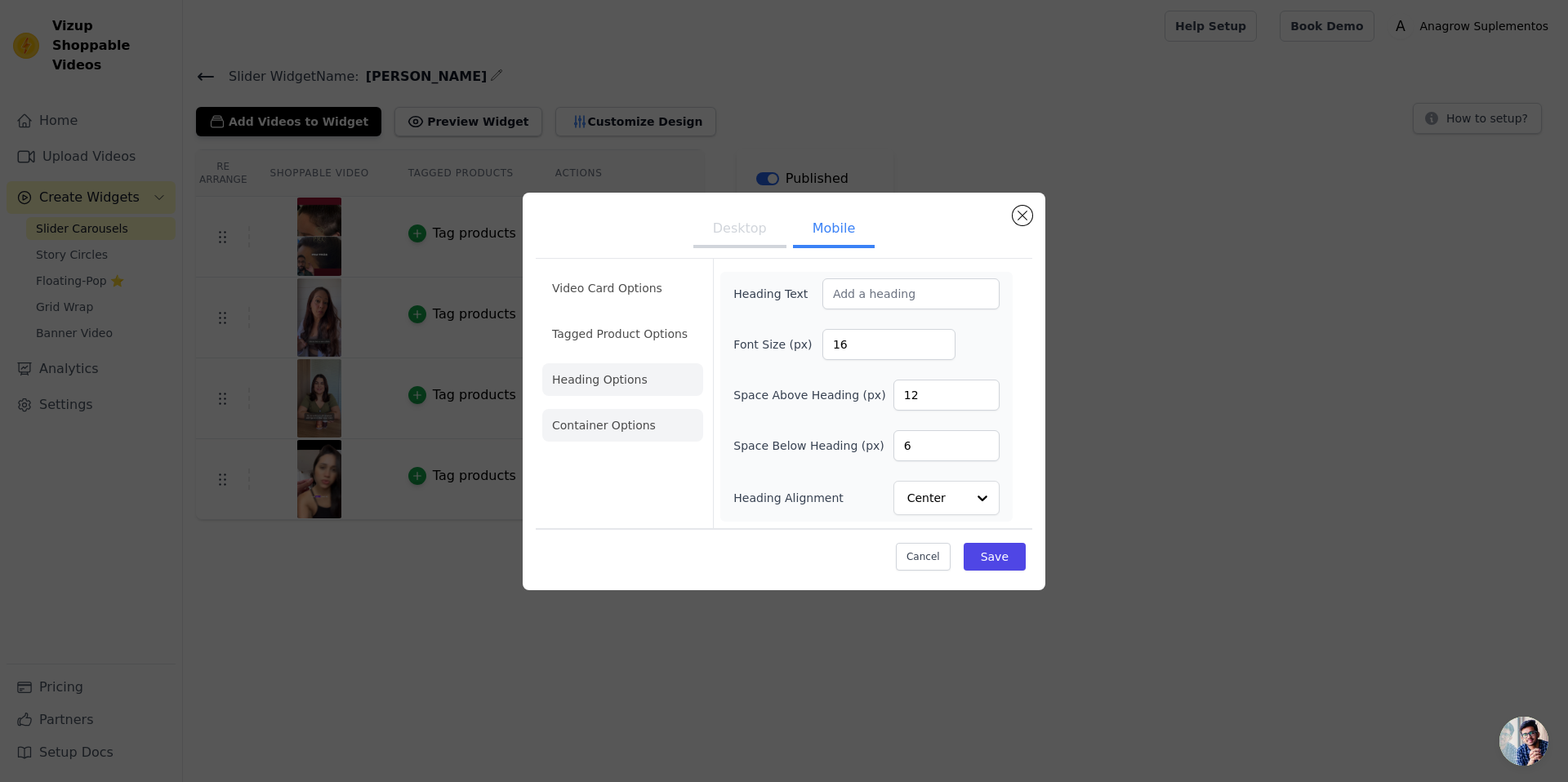
click at [651, 421] on li "Container Options" at bounding box center [622, 425] width 160 height 32
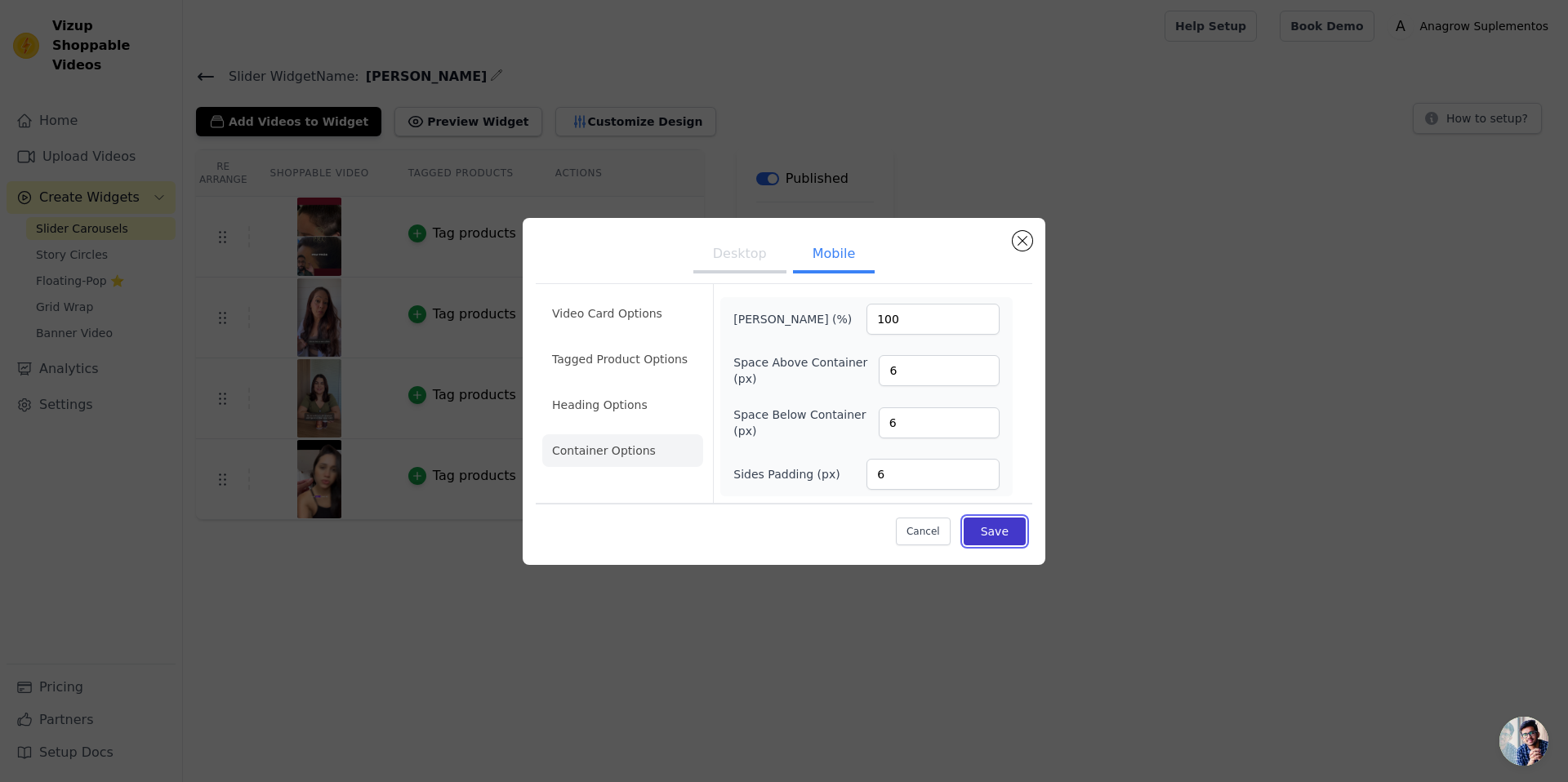
click at [1014, 535] on button "Save" at bounding box center [994, 531] width 62 height 28
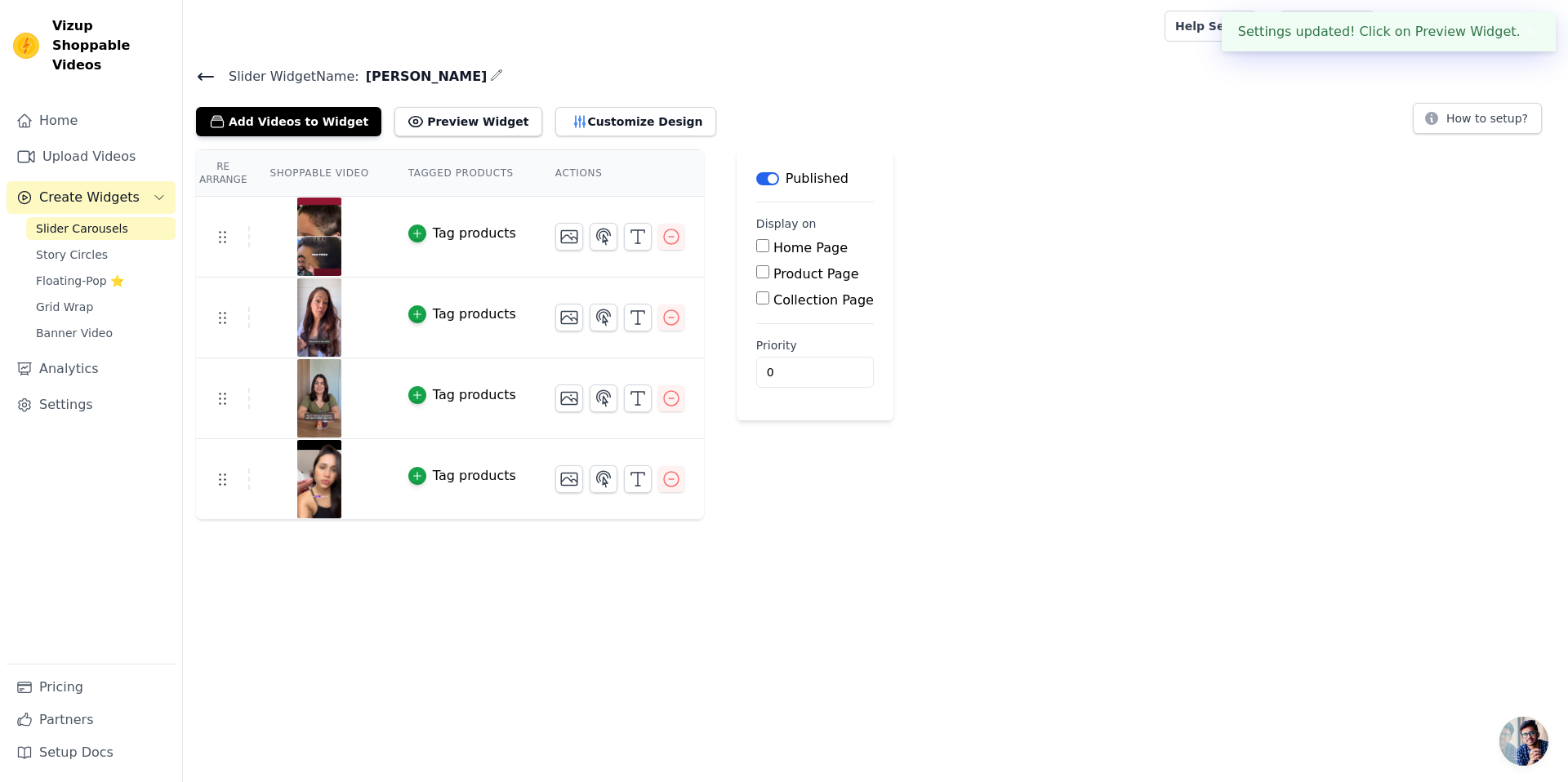
click at [1180, 252] on div "Re Arrange Shoppable Video Tagged Products Actions Tag products Tag products Ta…" at bounding box center [875, 334] width 1385 height 371
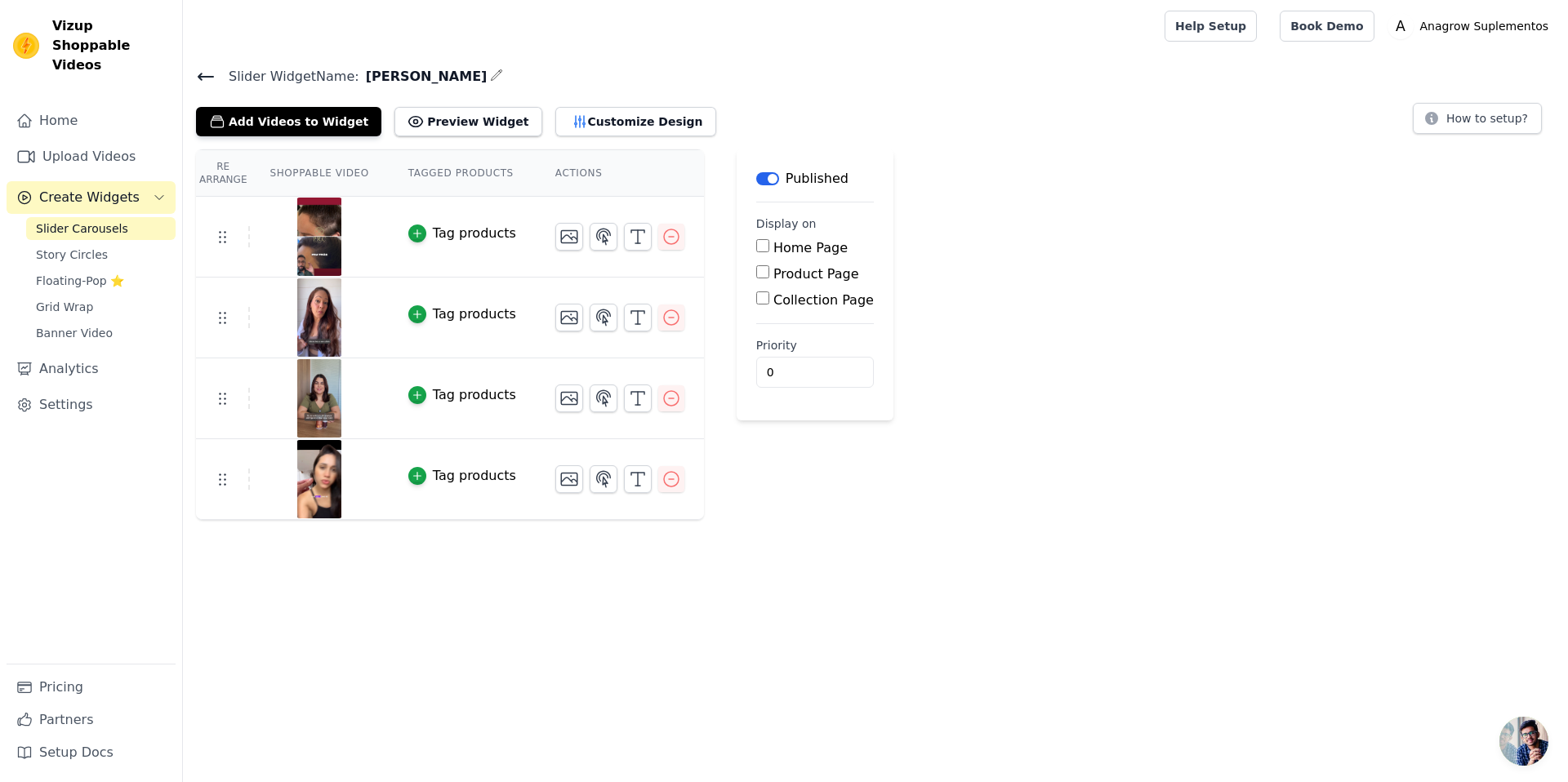
drag, startPoint x: 360, startPoint y: 73, endPoint x: 454, endPoint y: 72, distance: 94.0
click at [454, 72] on span "[PERSON_NAME]" at bounding box center [423, 77] width 128 height 20
copy span "[PERSON_NAME]"
click at [607, 122] on button "Customize Design" at bounding box center [635, 121] width 160 height 29
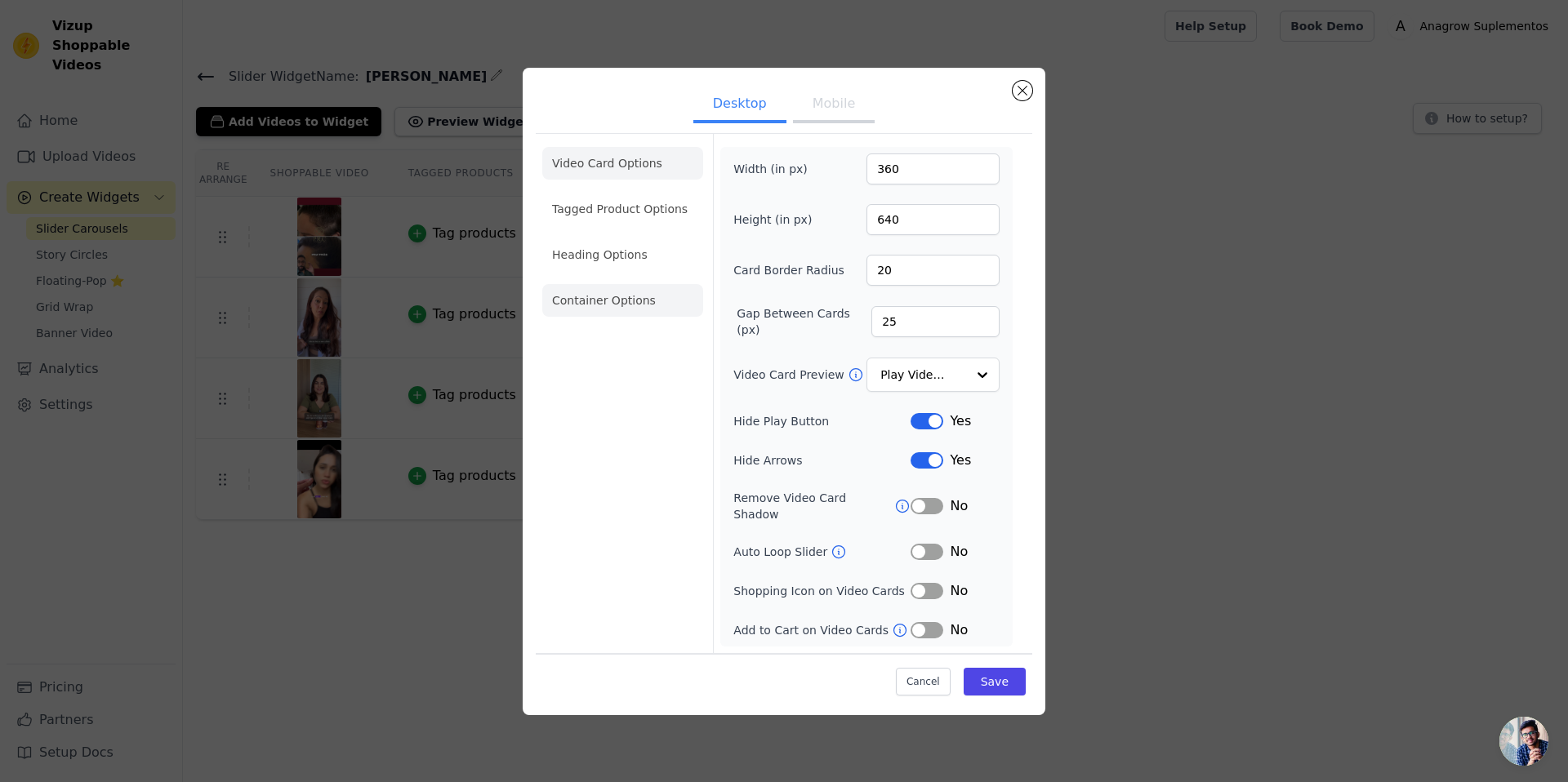
click at [609, 296] on li "Container Options" at bounding box center [622, 300] width 160 height 32
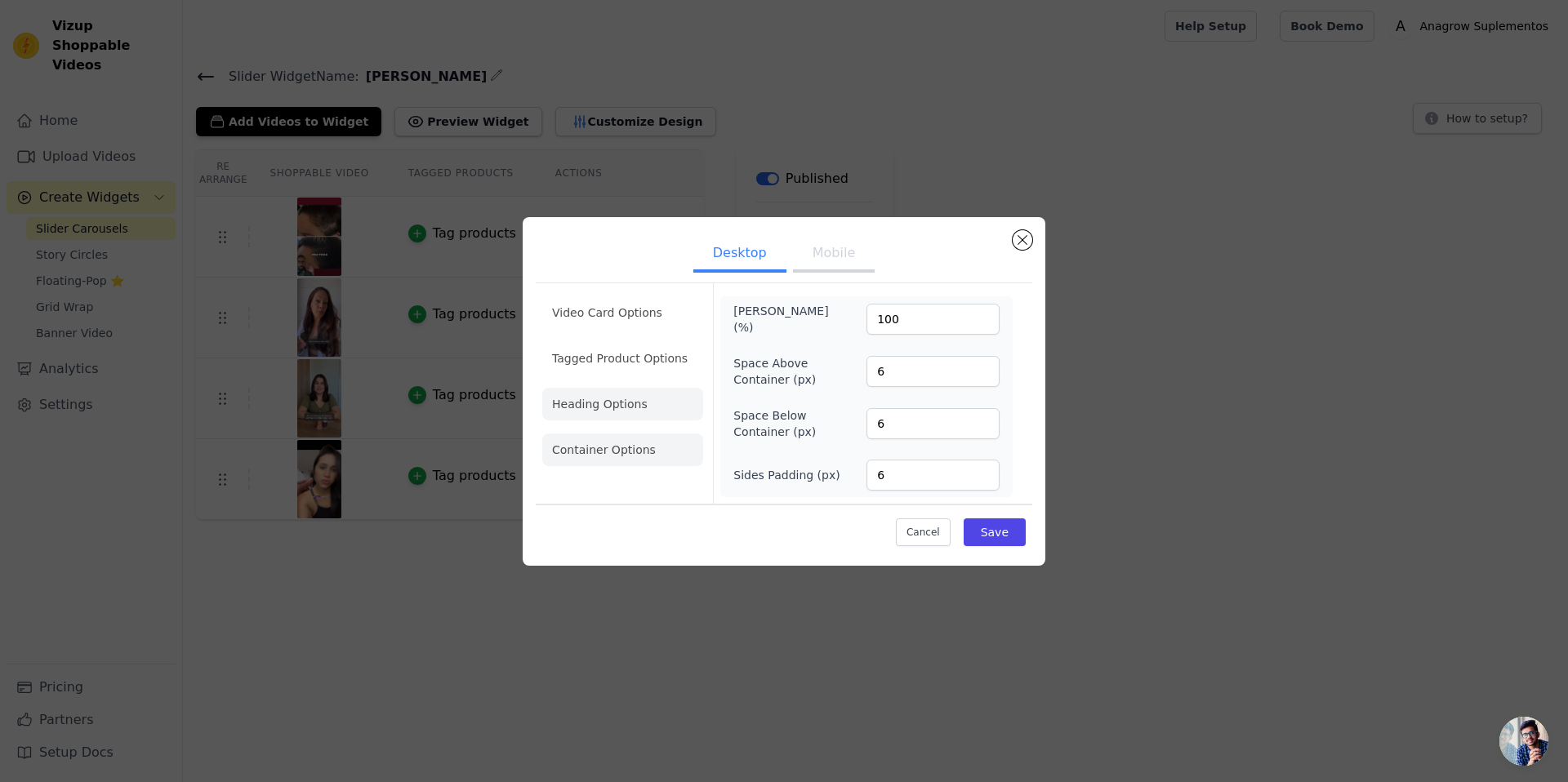
click at [605, 407] on li "Heading Options" at bounding box center [622, 404] width 160 height 32
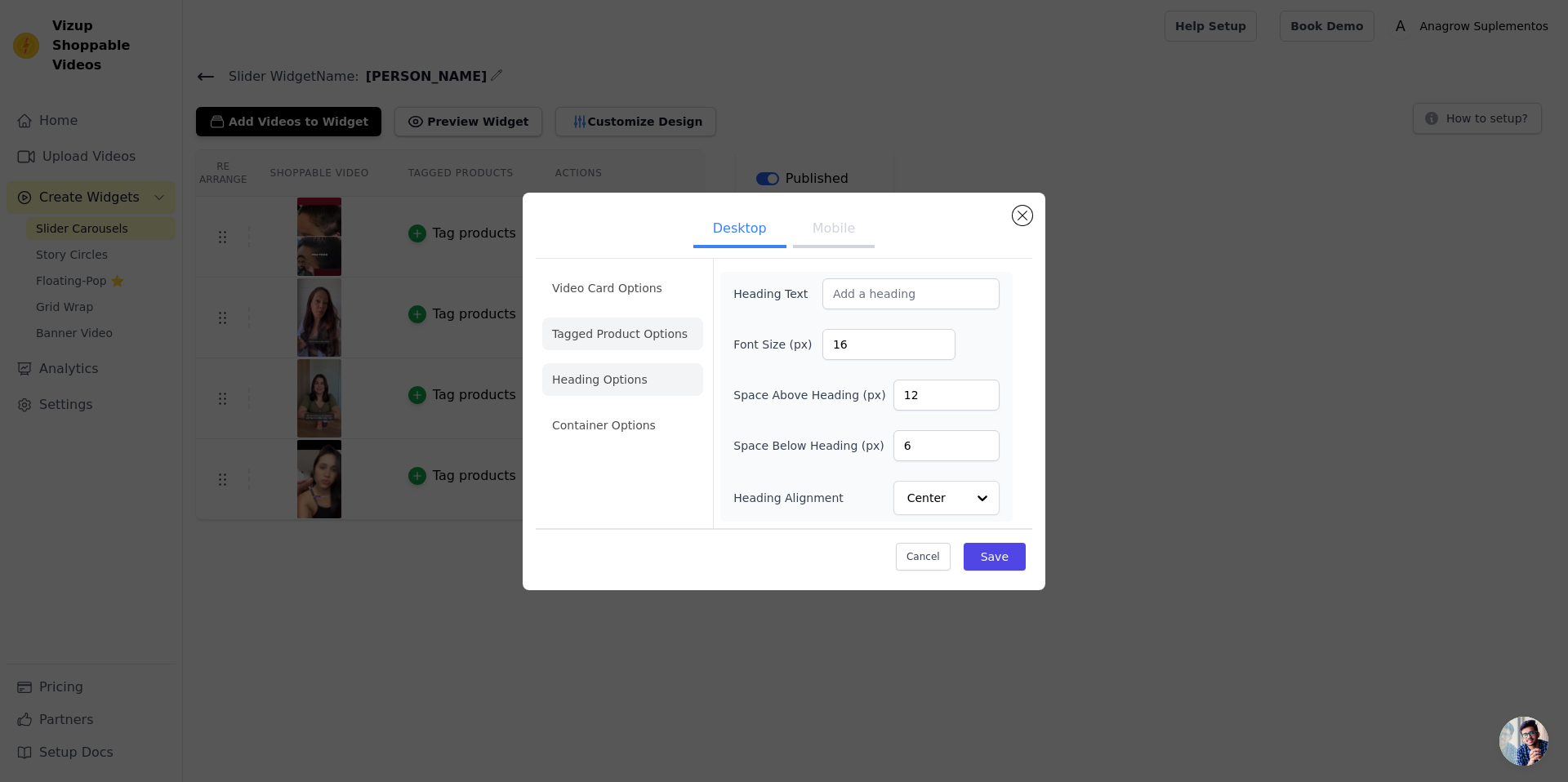
click at [611, 409] on li "Tagged Product Options" at bounding box center [622, 425] width 160 height 32
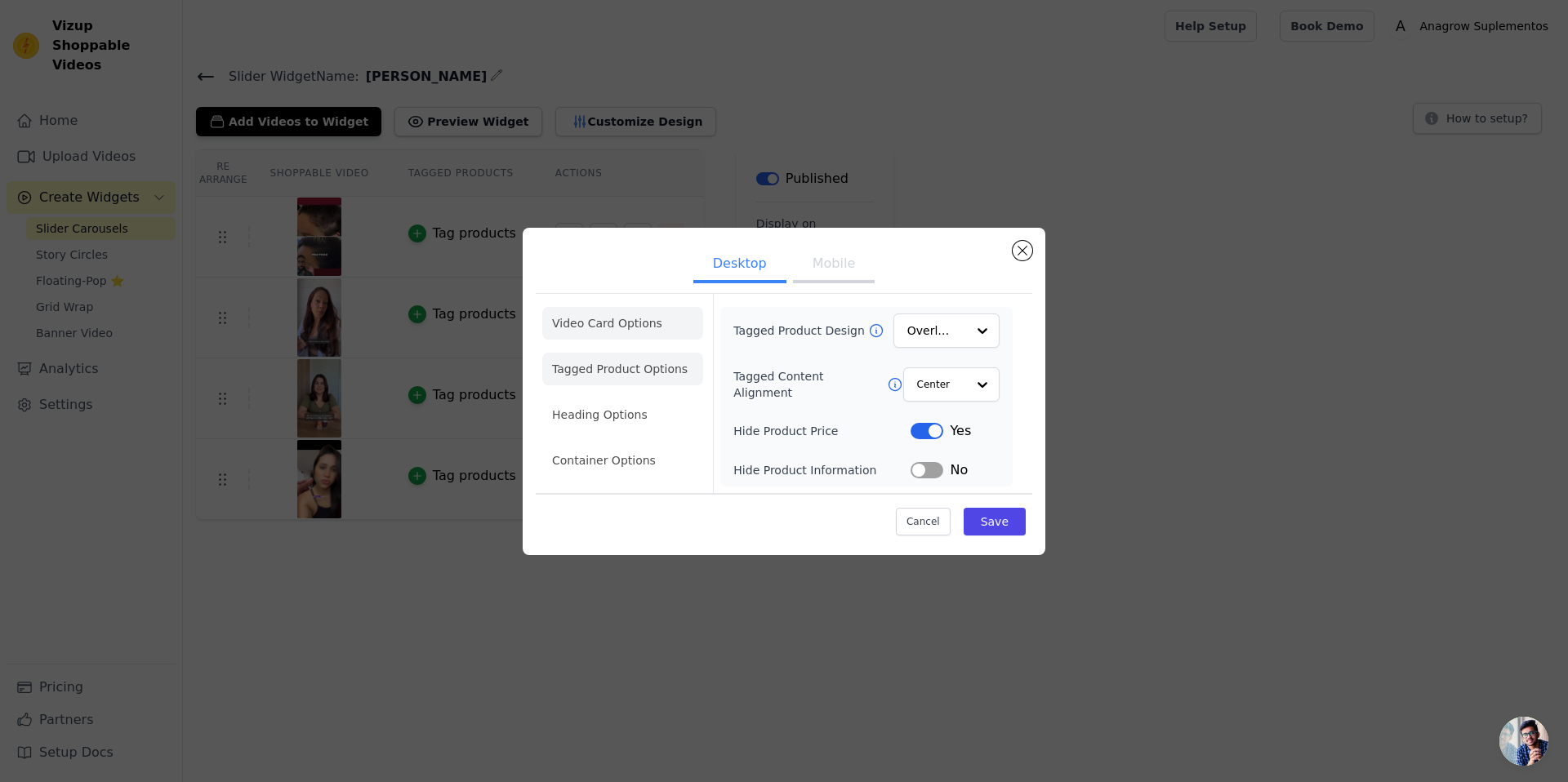
click at [640, 353] on li "Video Card Options" at bounding box center [622, 369] width 160 height 32
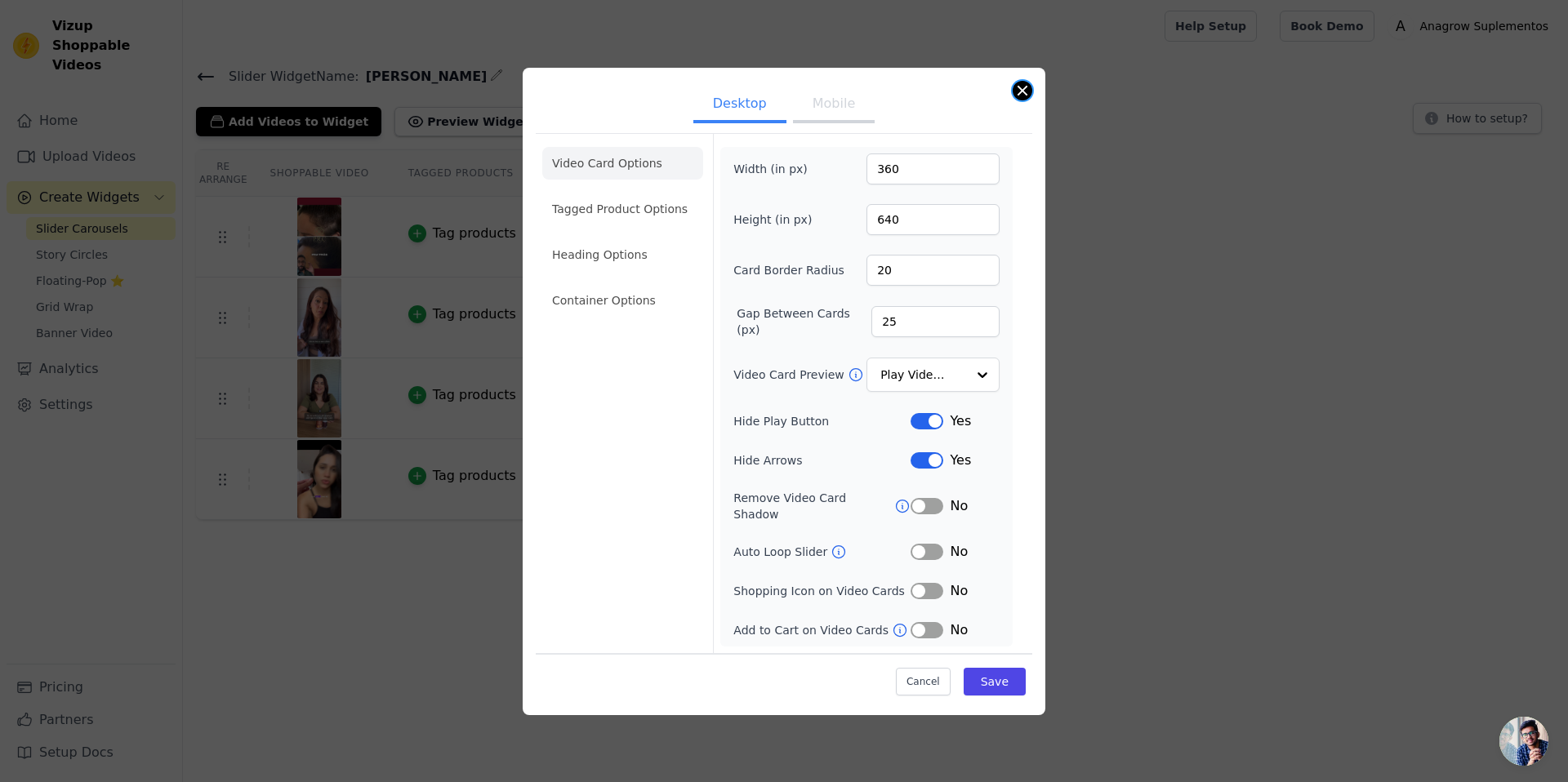
click at [1025, 101] on button "Close modal" at bounding box center [1022, 90] width 20 height 20
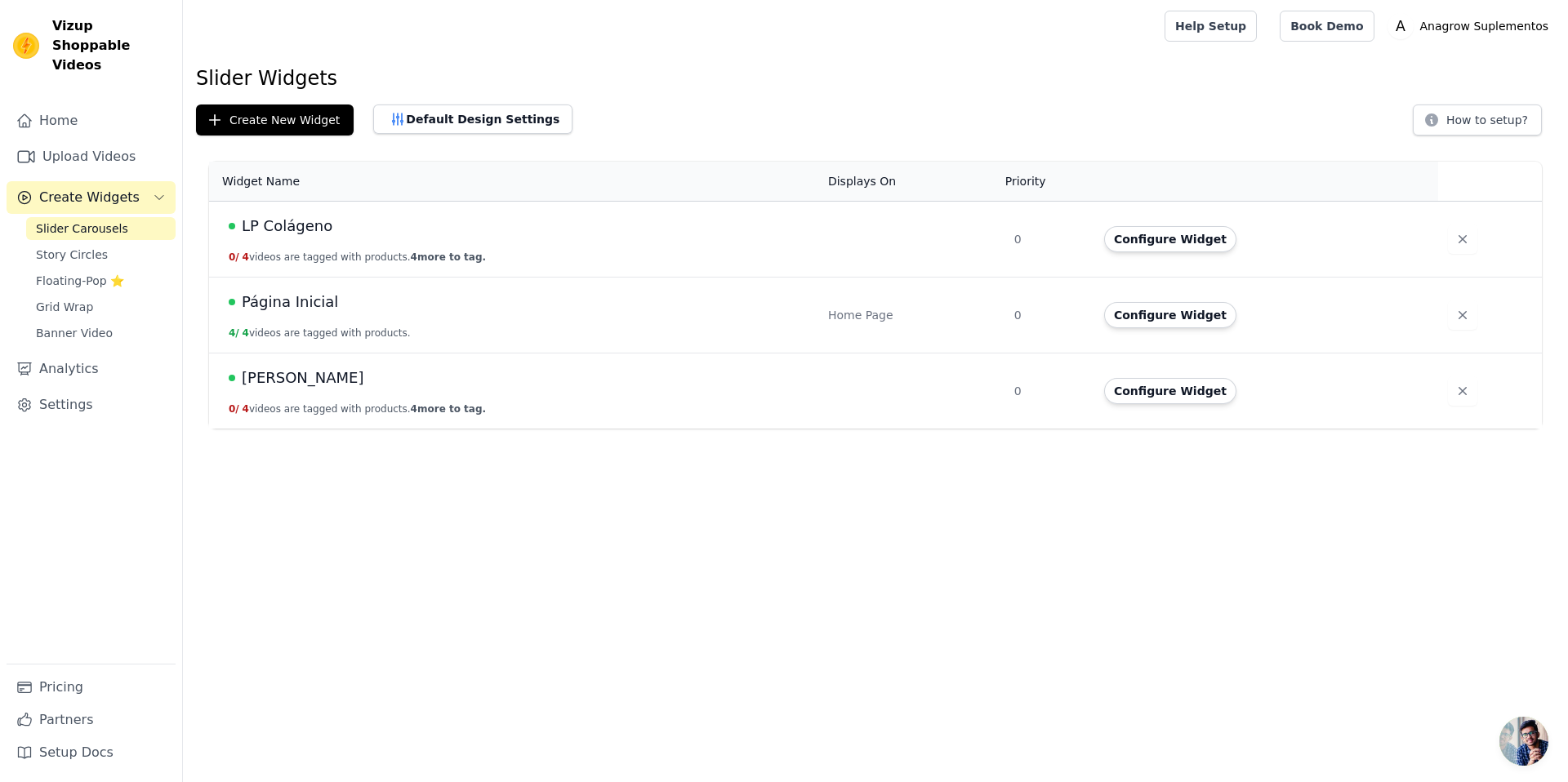
click at [310, 221] on span "LP Colágeno" at bounding box center [287, 226] width 90 height 23
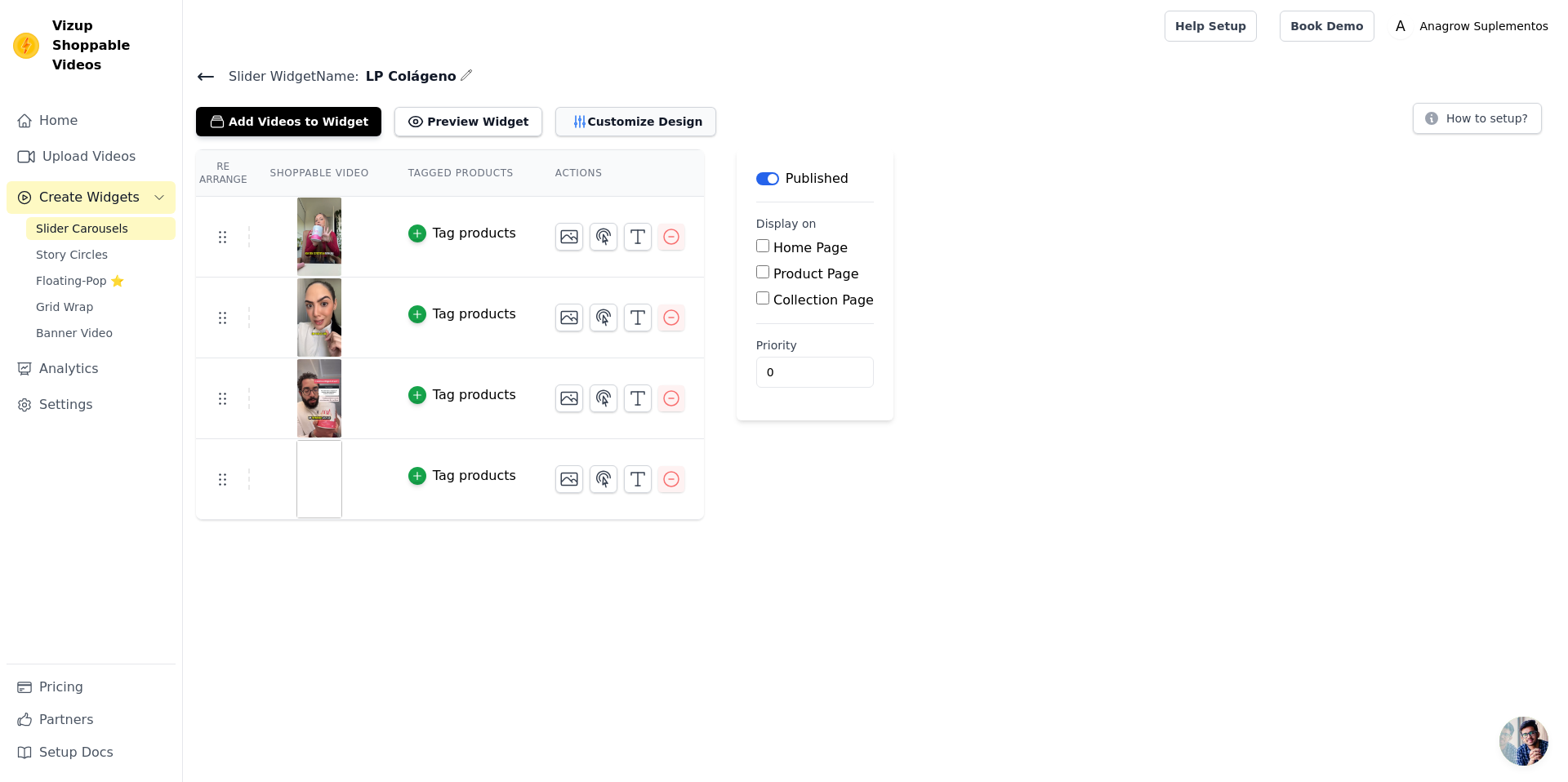
click at [566, 121] on button "Customize Design" at bounding box center [635, 121] width 160 height 29
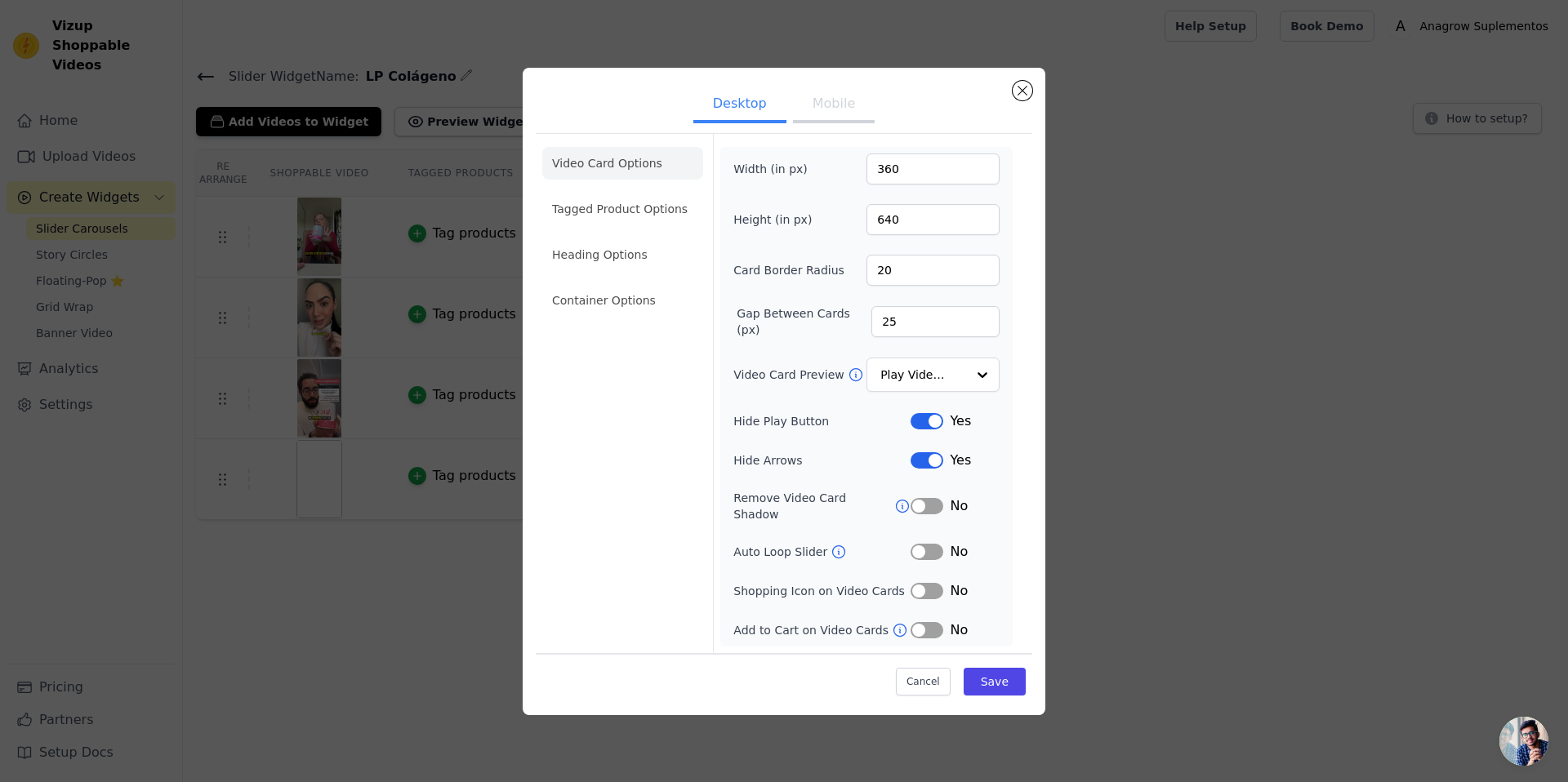
click at [829, 120] on button "Mobile" at bounding box center [833, 105] width 82 height 36
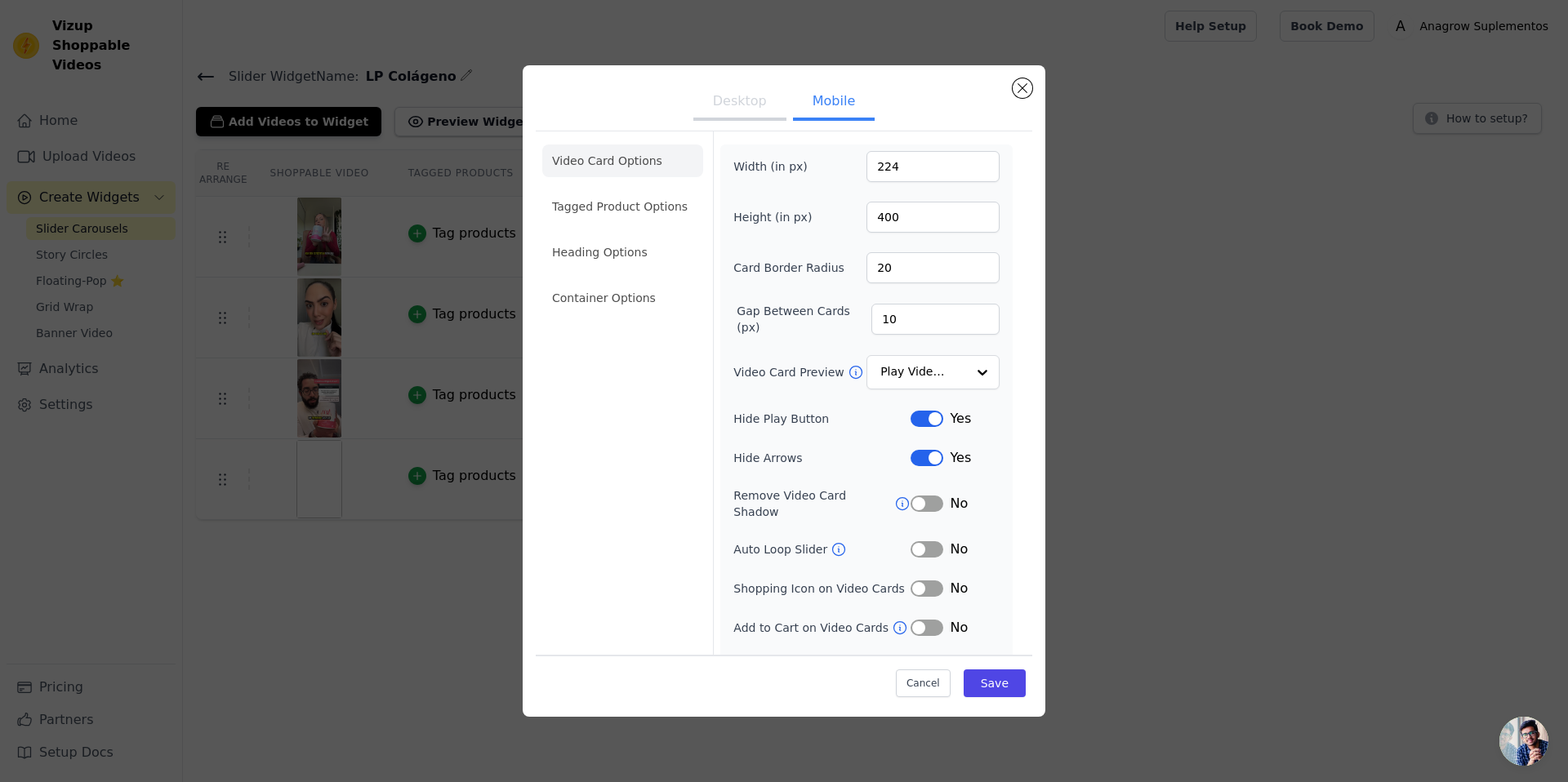
click at [739, 108] on button "Desktop" at bounding box center [739, 102] width 93 height 36
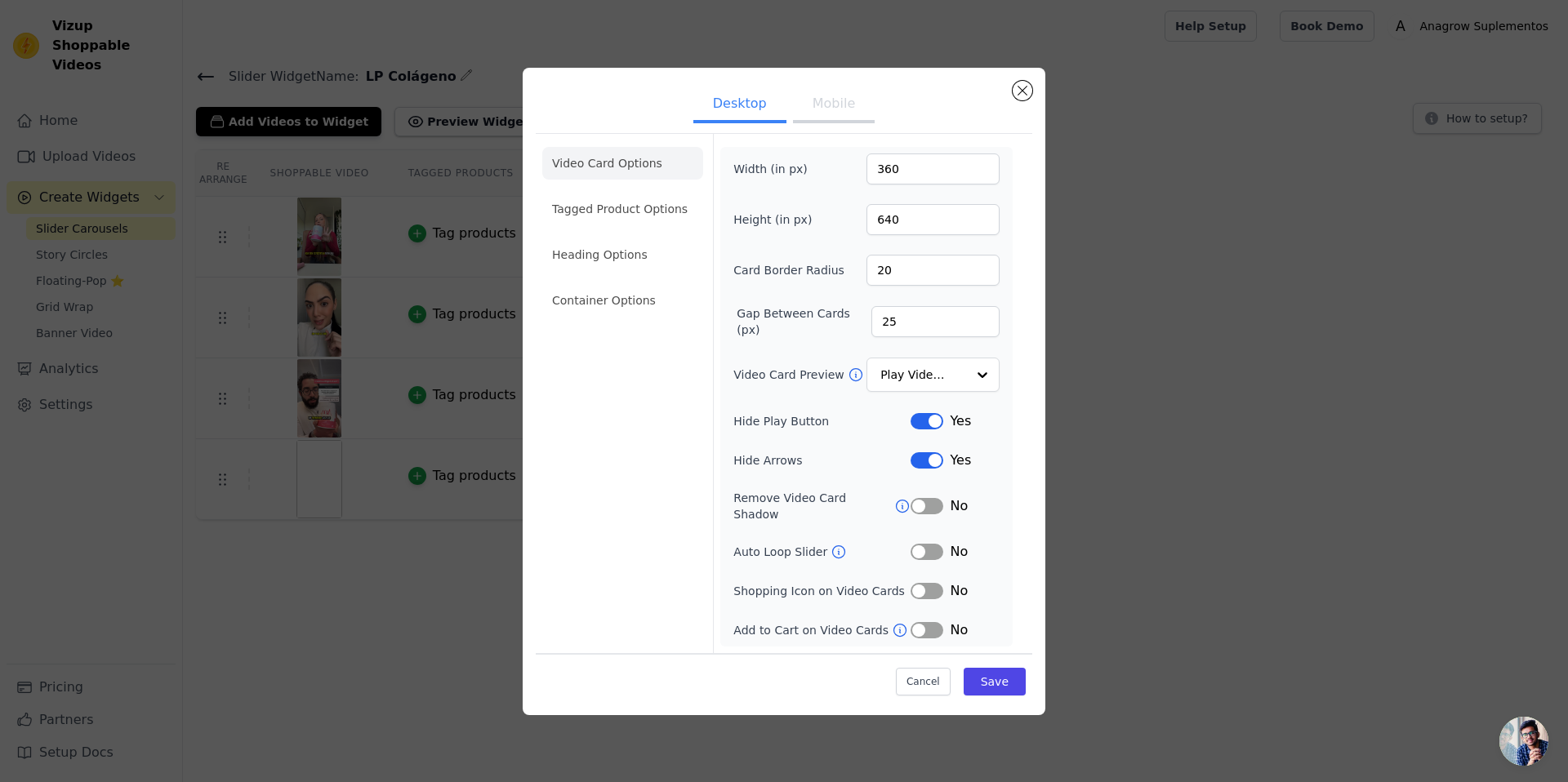
click at [833, 109] on button "Mobile" at bounding box center [833, 105] width 82 height 36
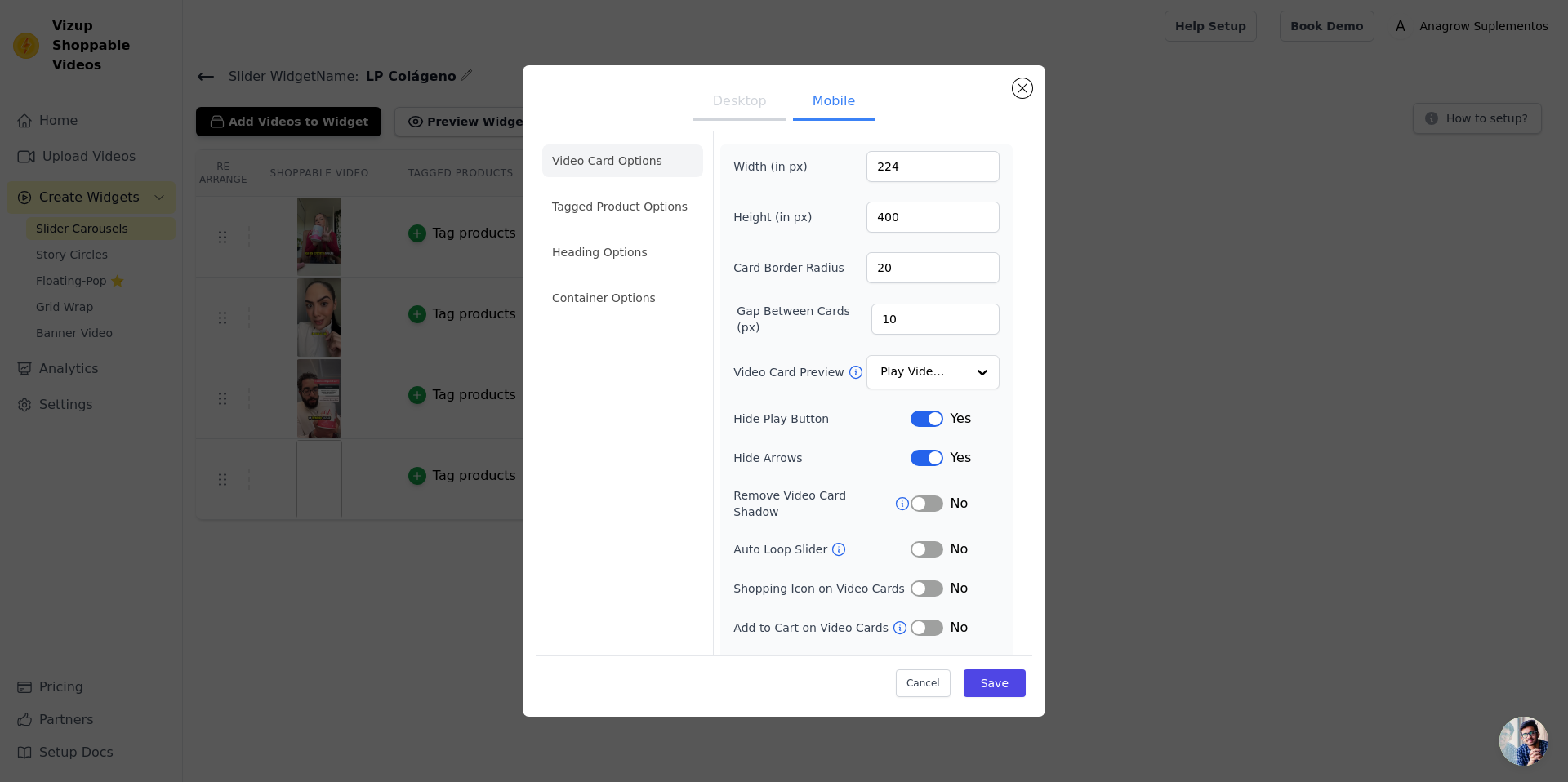
click at [599, 282] on li "Tagged Product Options" at bounding box center [622, 298] width 160 height 32
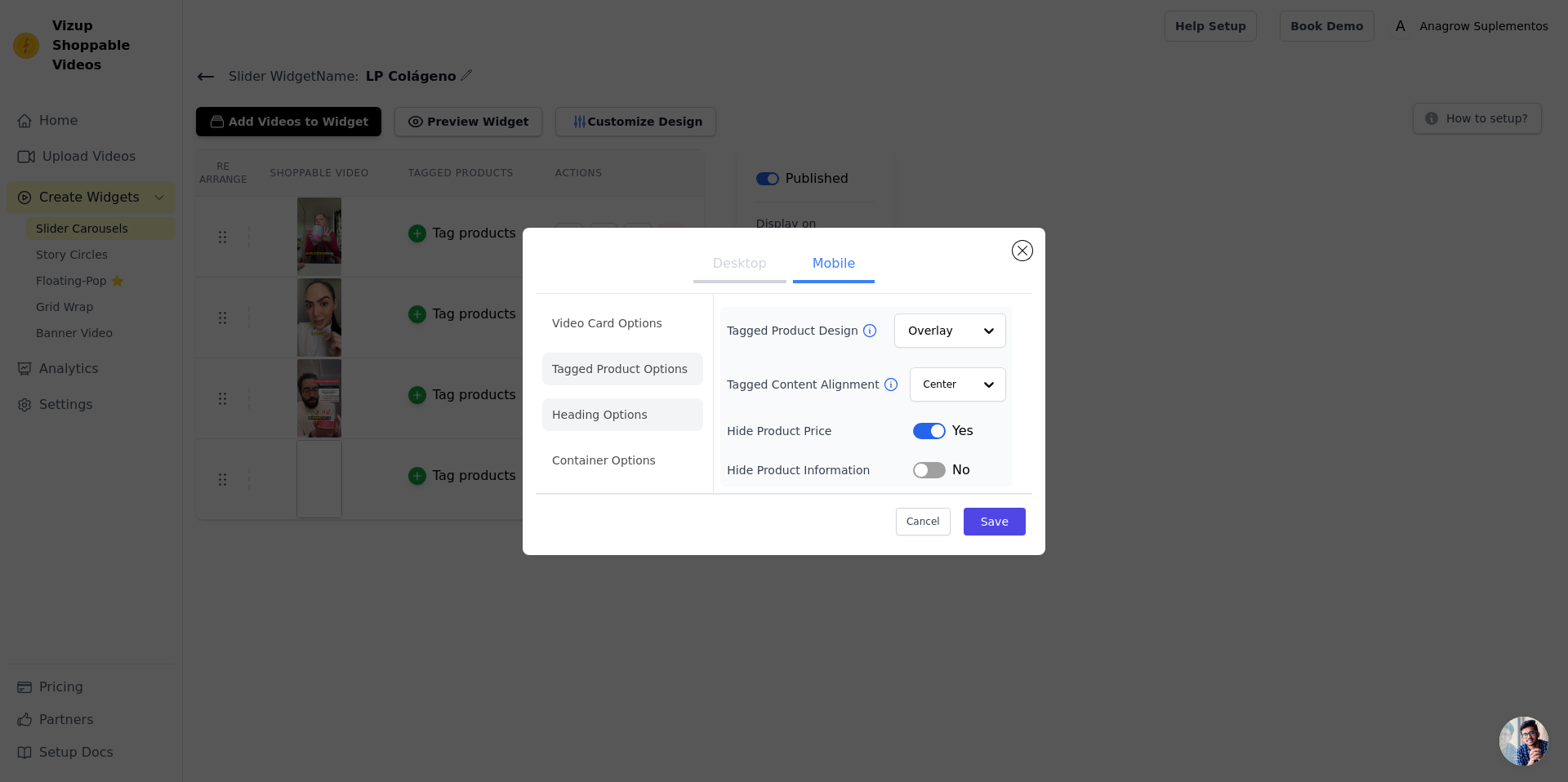
click at [631, 414] on li "Heading Options" at bounding box center [622, 415] width 160 height 32
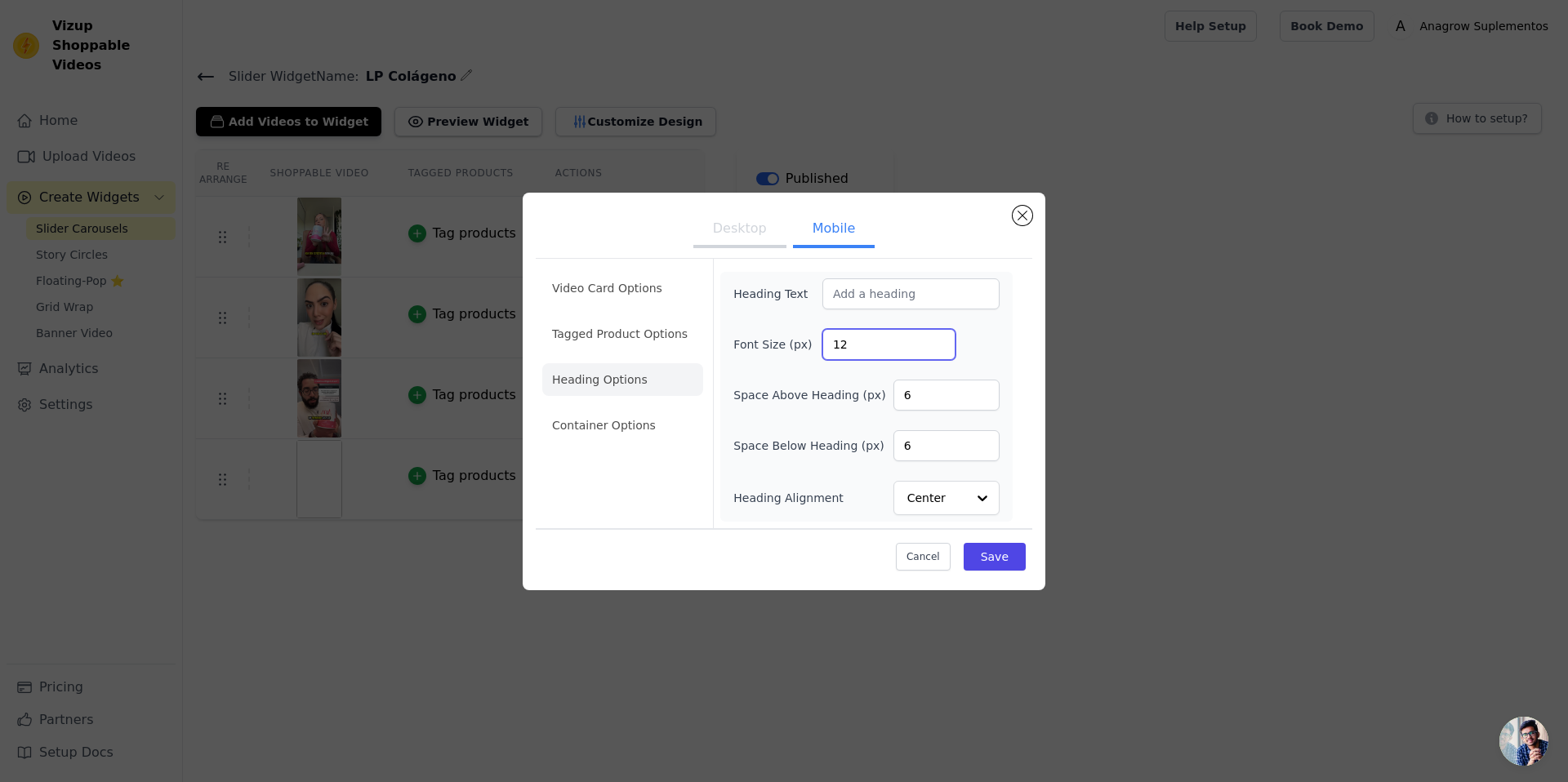
click at [881, 336] on input "12" at bounding box center [888, 344] width 133 height 31
type input "16"
click at [942, 415] on div "Heading Text Font Size (px) 16 Space Above Heading (px) 6 Space Below Heading (…" at bounding box center [867, 396] width 266 height 236
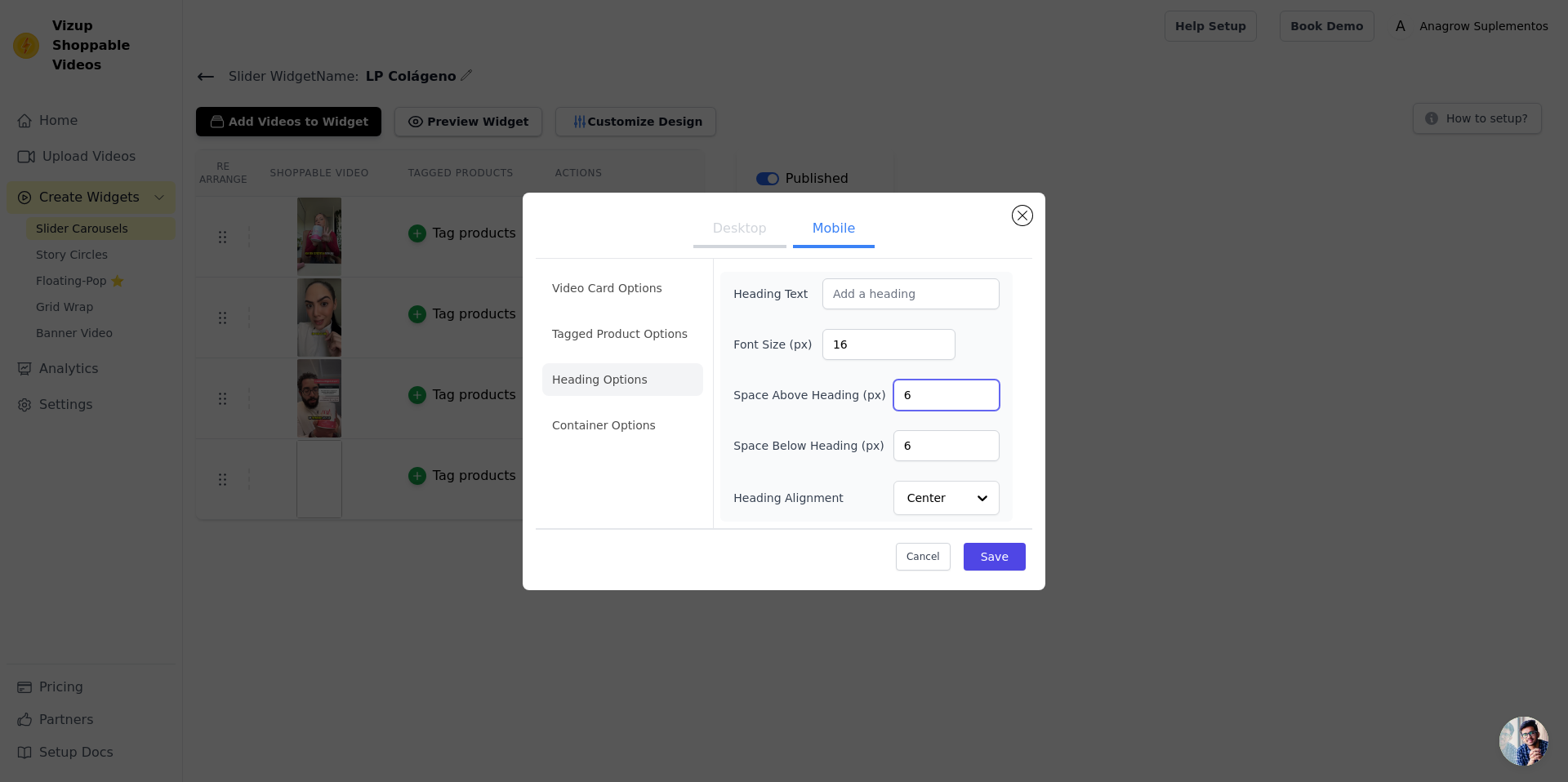
click at [943, 406] on input "6" at bounding box center [946, 395] width 106 height 31
type input "6"
type input "12"
click at [638, 418] on li "Container Options" at bounding box center [622, 425] width 160 height 32
